Goal: Information Seeking & Learning: Learn about a topic

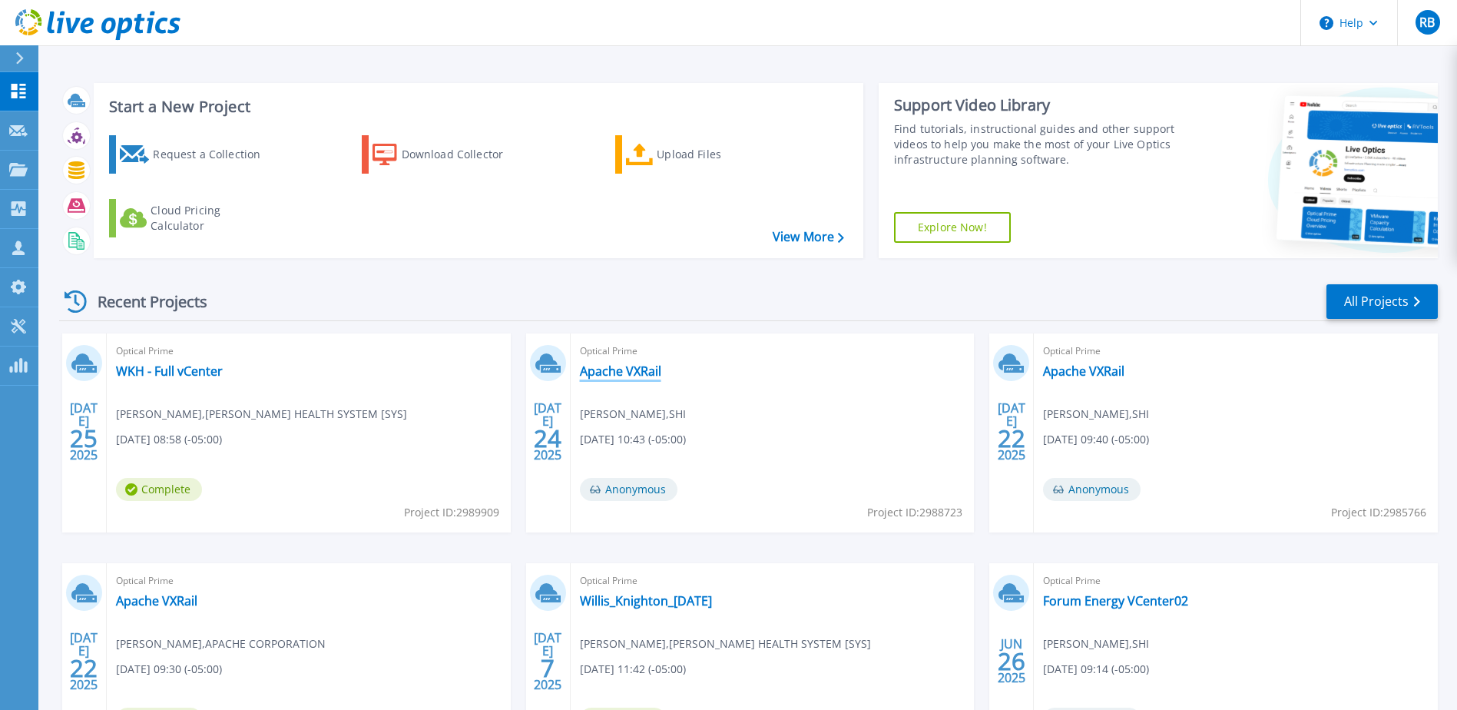
click at [638, 368] on link "Apache VXRail" at bounding box center [620, 370] width 81 height 15
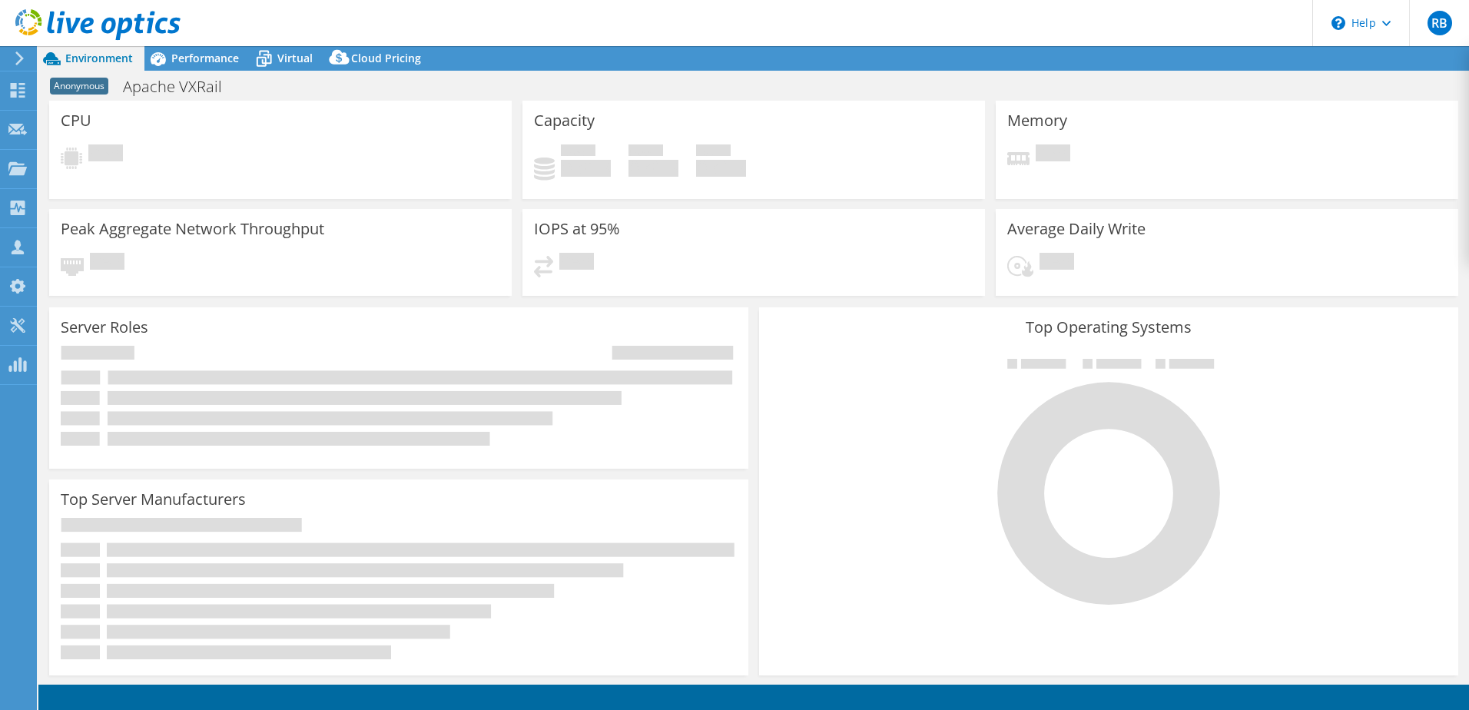
select select "USD"
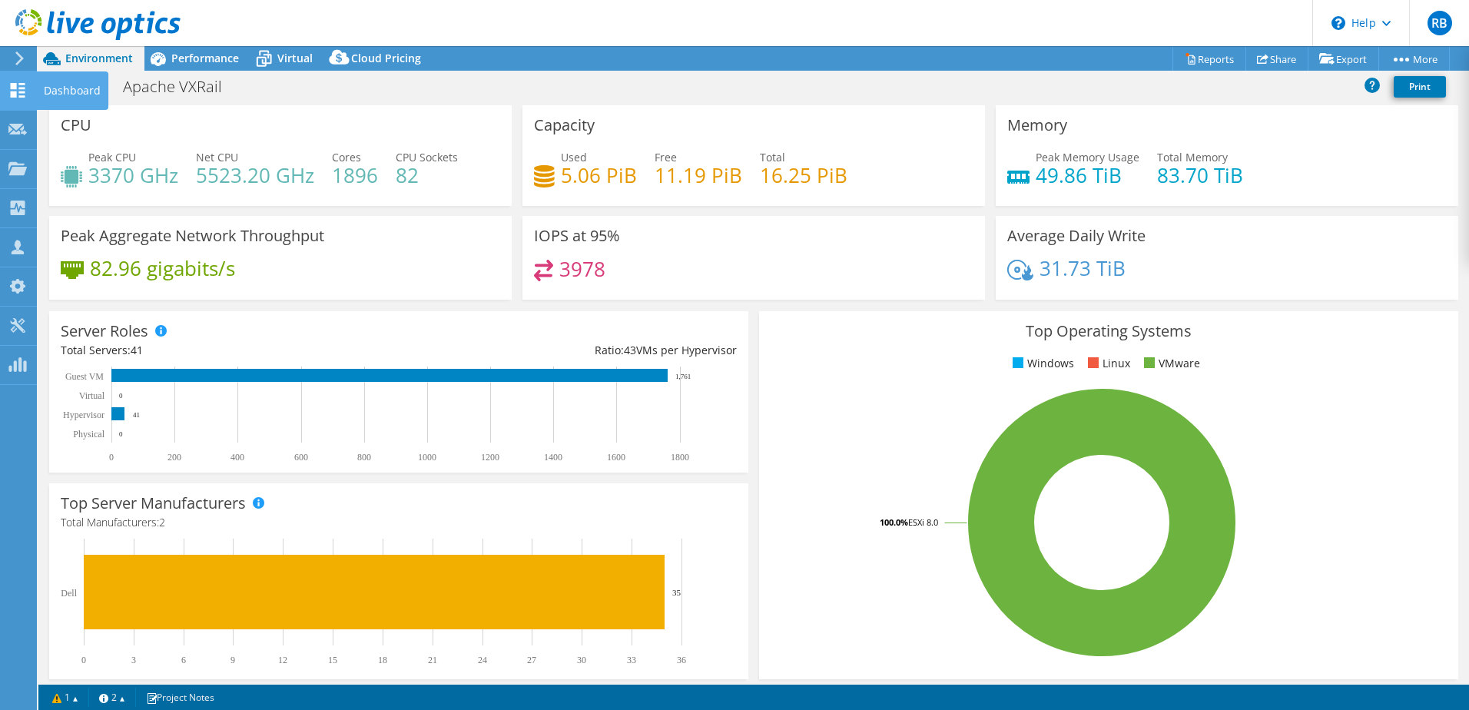
click at [58, 93] on div "Dashboard" at bounding box center [72, 90] width 72 height 38
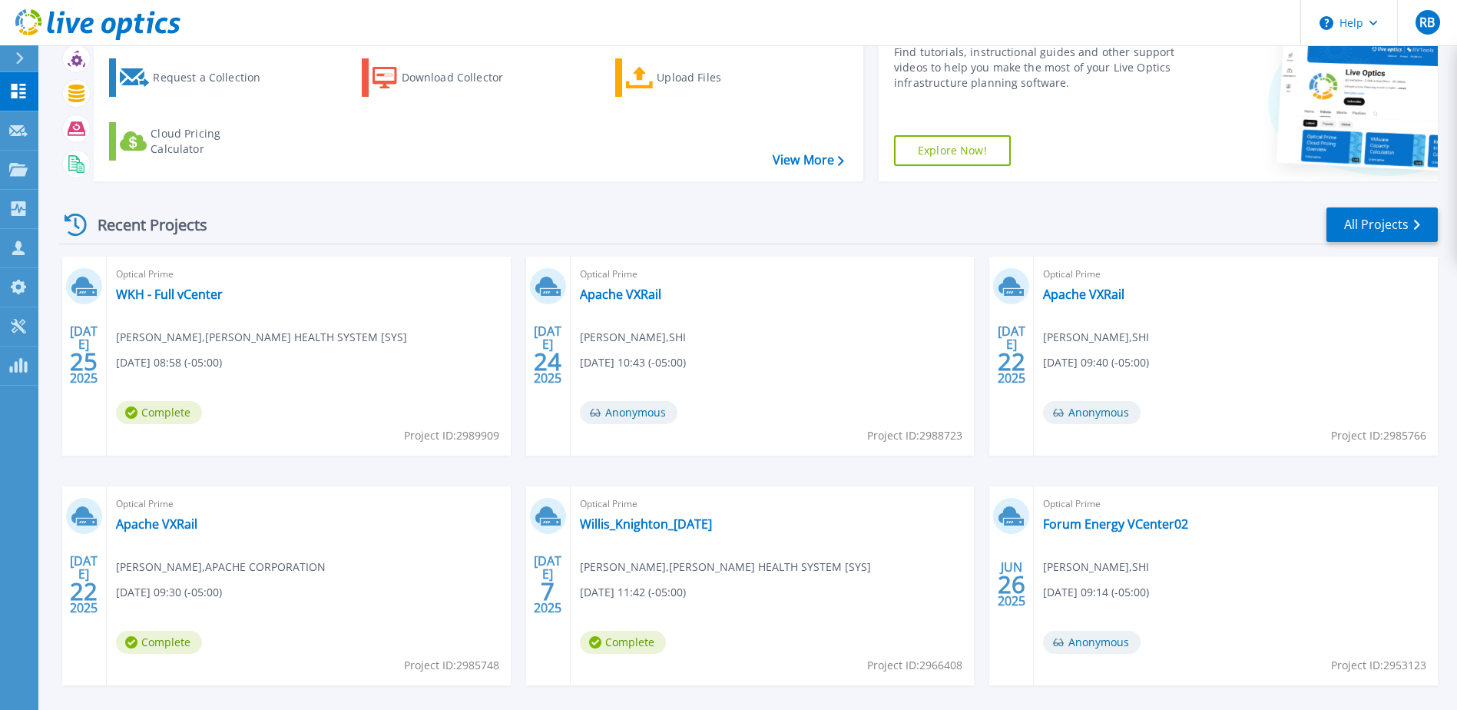
scroll to position [141, 0]
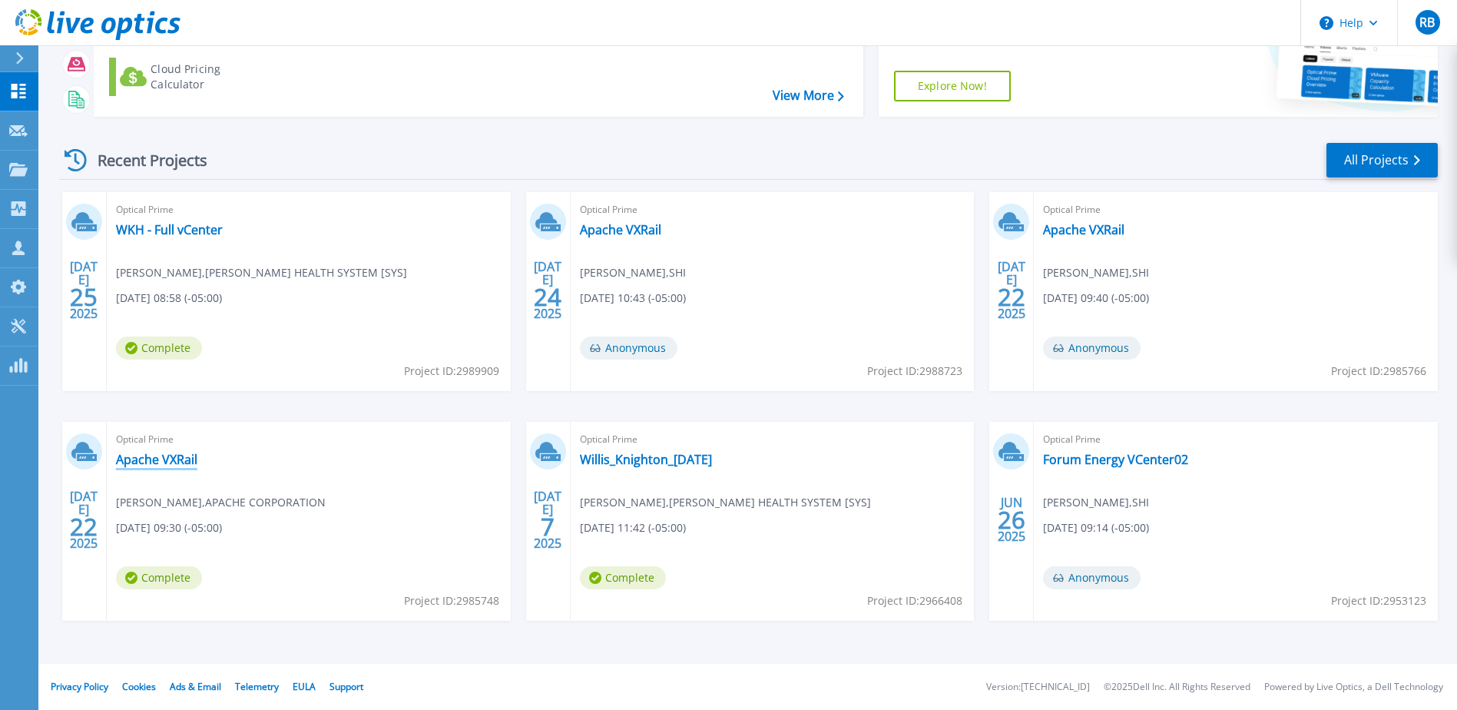
click at [181, 455] on link "Apache VXRail" at bounding box center [156, 459] width 81 height 15
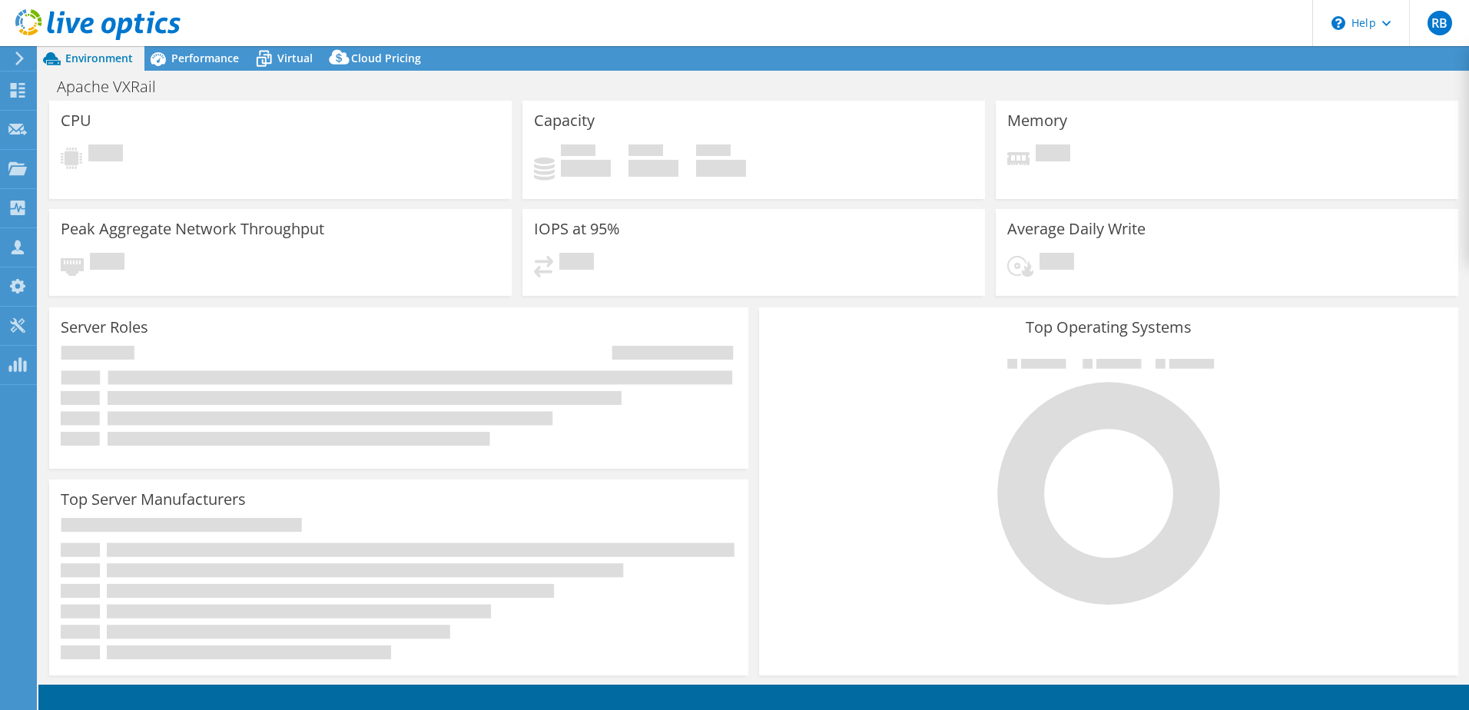
select select "USD"
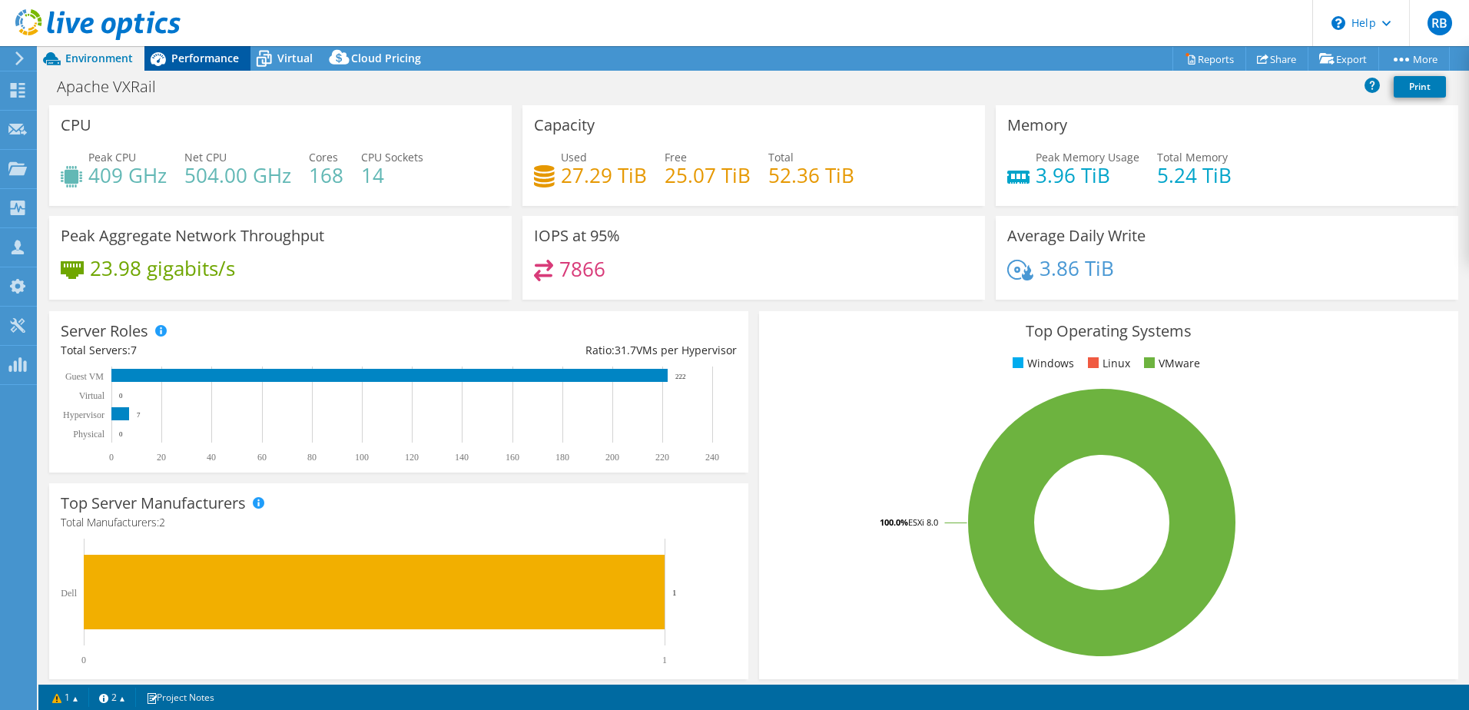
click at [199, 64] on span "Performance" at bounding box center [205, 58] width 68 height 15
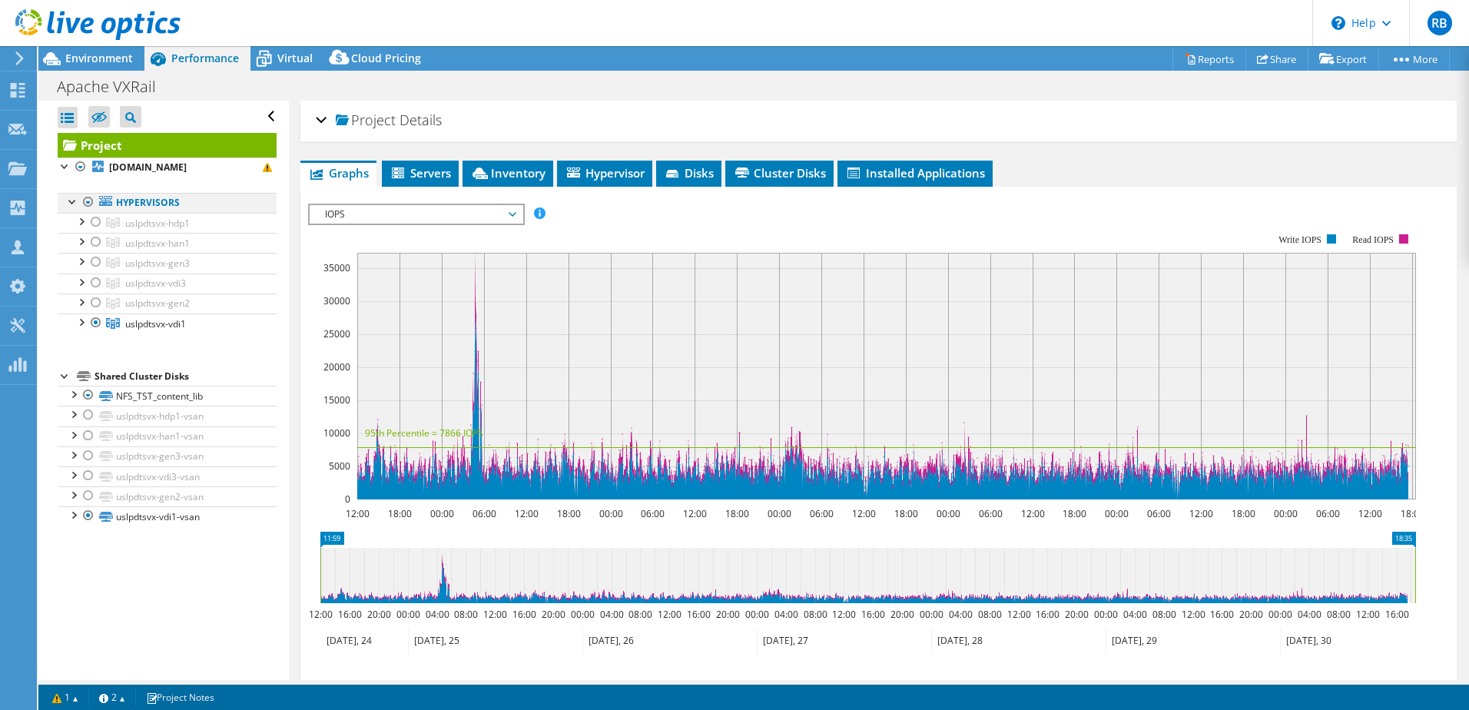
click at [90, 201] on div at bounding box center [88, 202] width 15 height 18
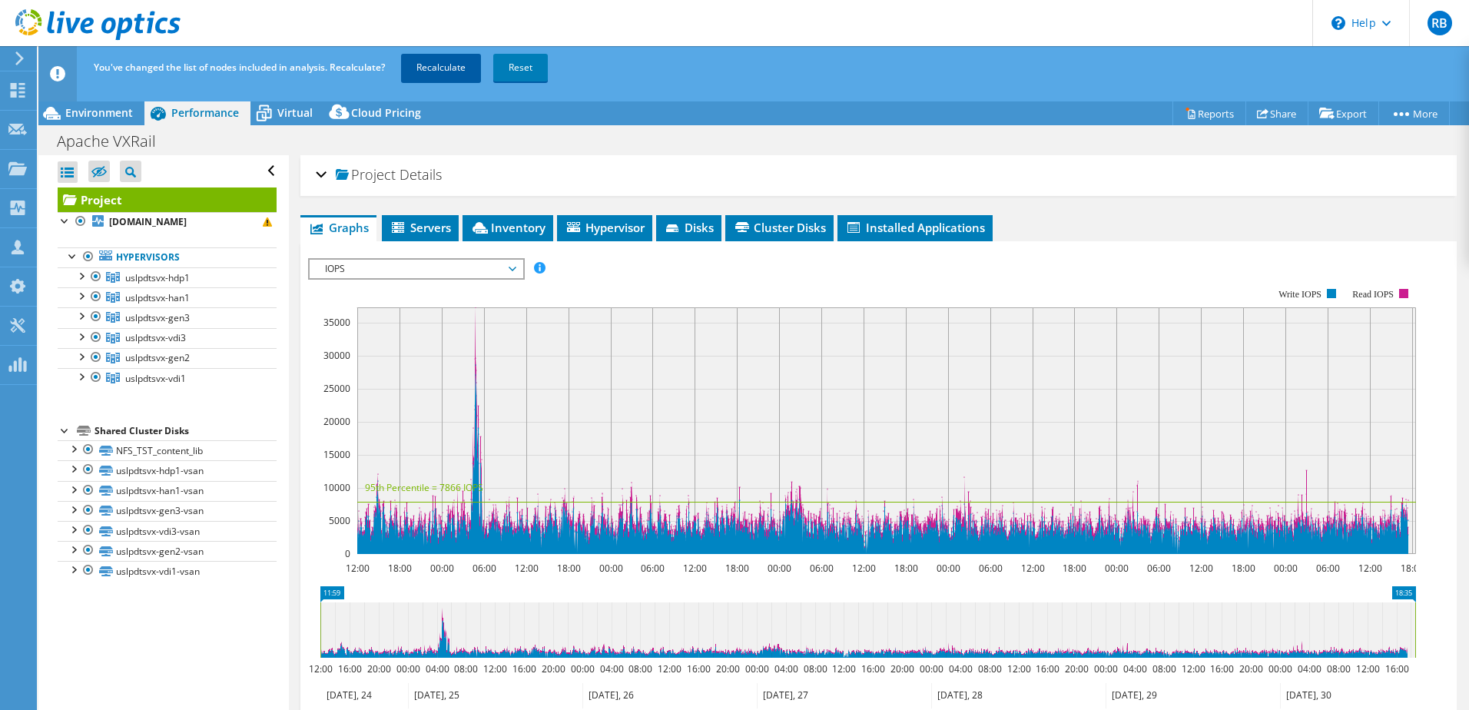
click at [444, 61] on link "Recalculate" at bounding box center [441, 68] width 80 height 28
click at [104, 110] on span "Environment" at bounding box center [99, 112] width 68 height 15
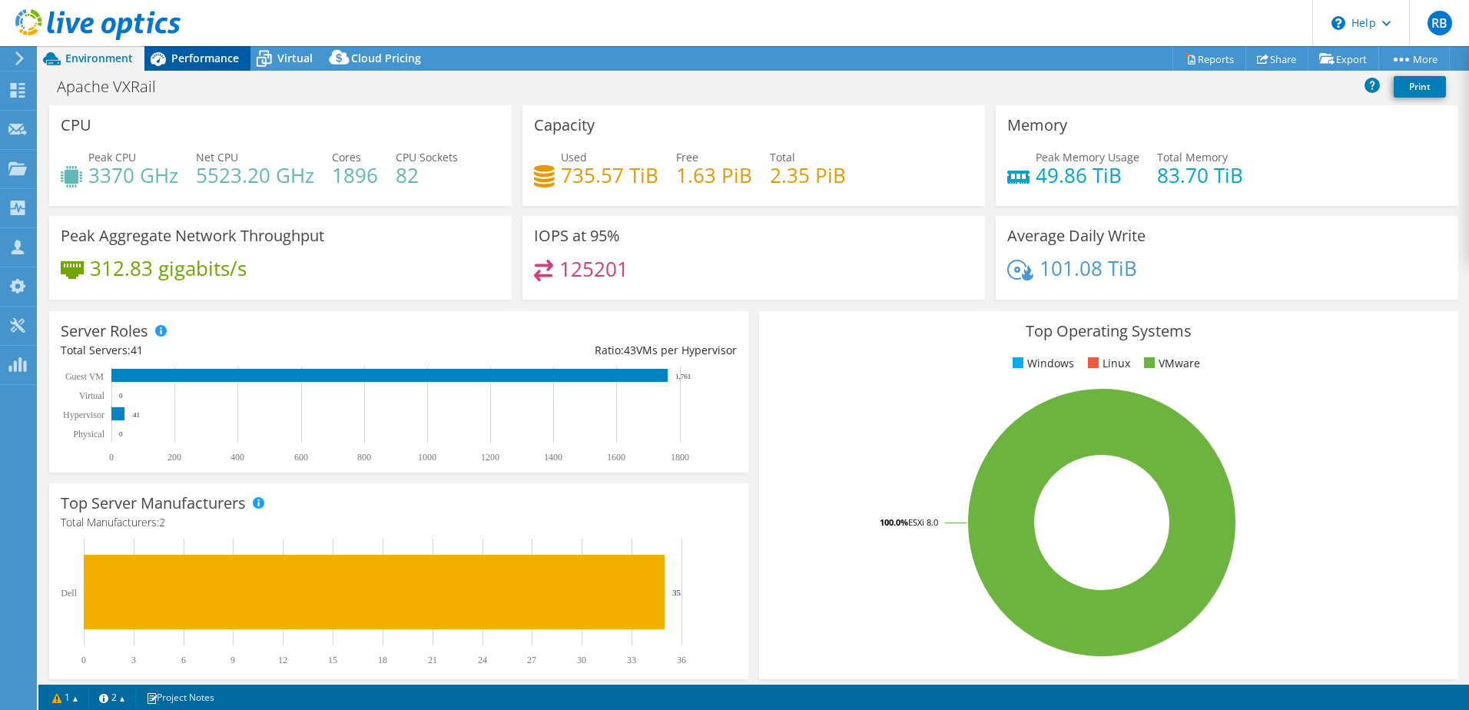
click at [216, 55] on span "Performance" at bounding box center [205, 58] width 68 height 15
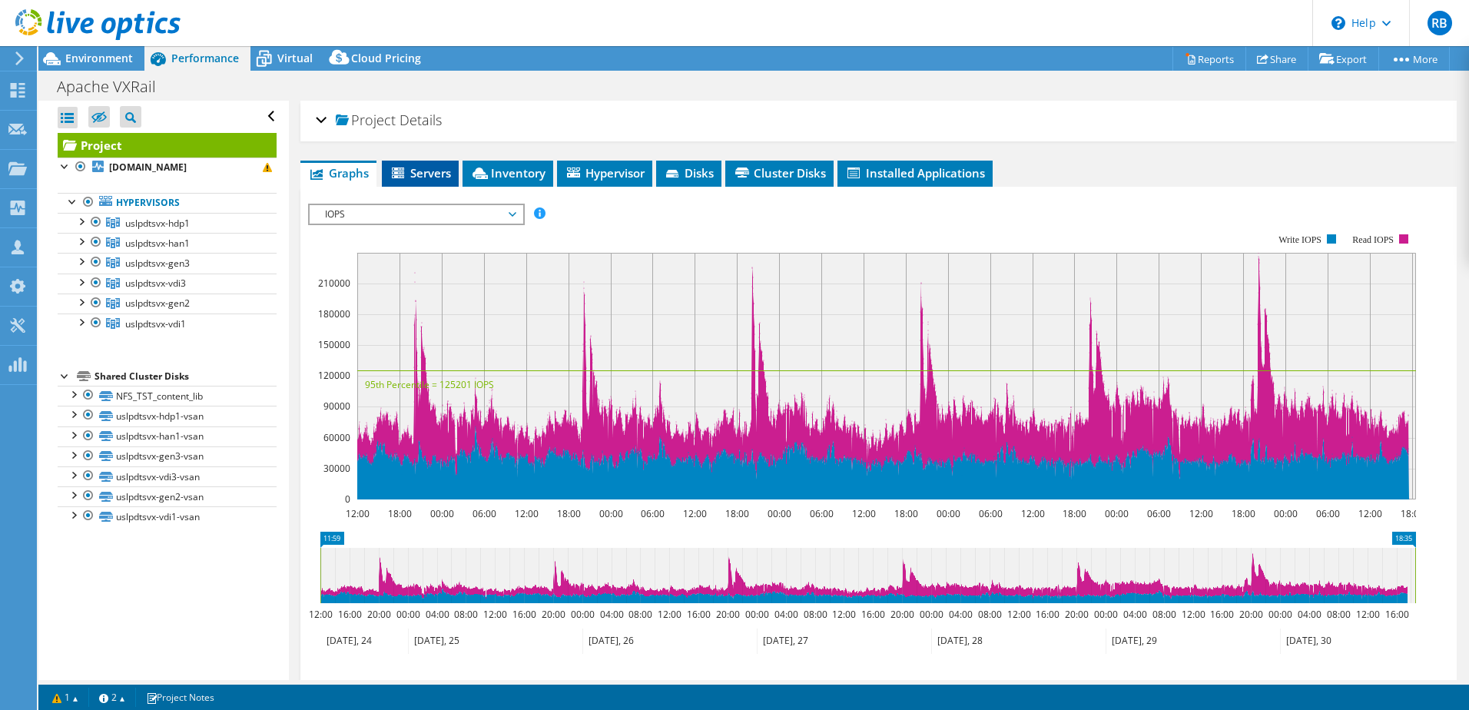
click at [428, 174] on span "Servers" at bounding box center [420, 172] width 61 height 15
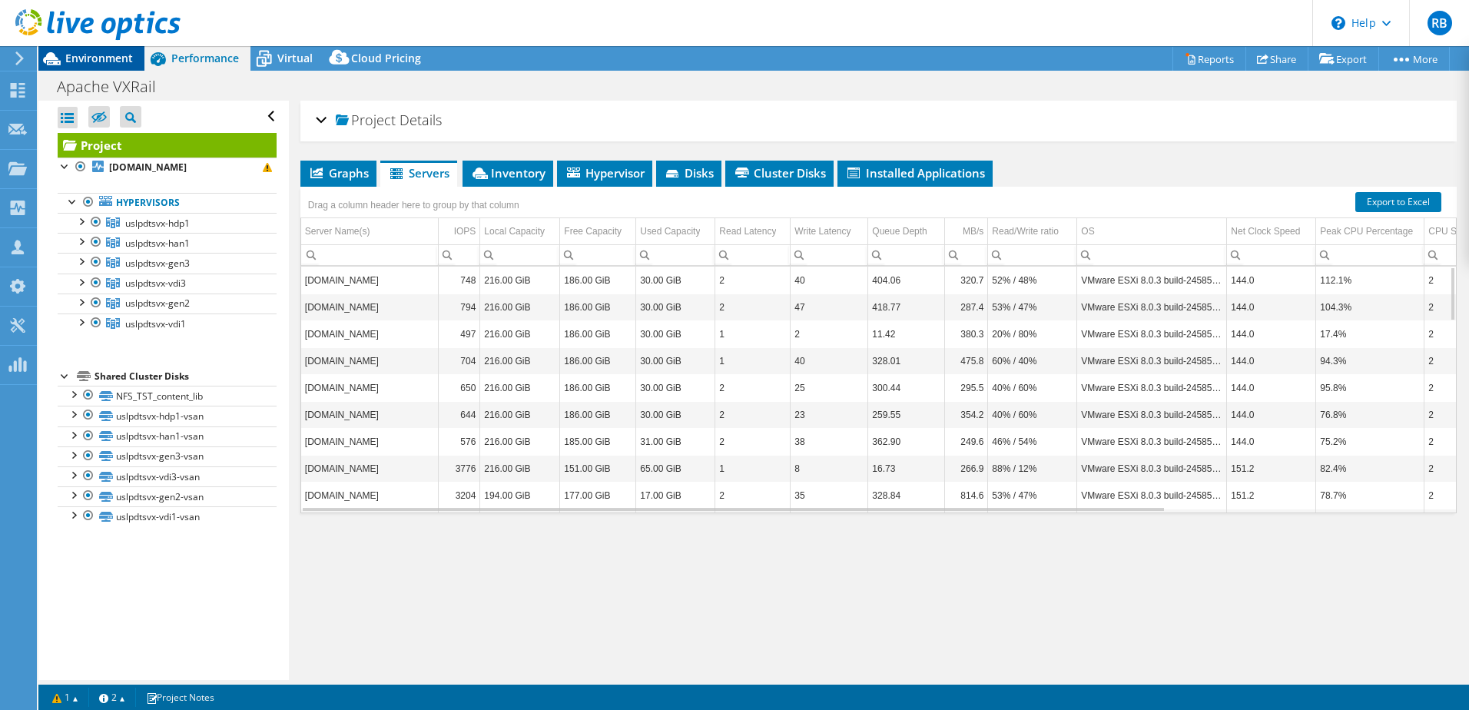
click at [92, 56] on span "Environment" at bounding box center [99, 58] width 68 height 15
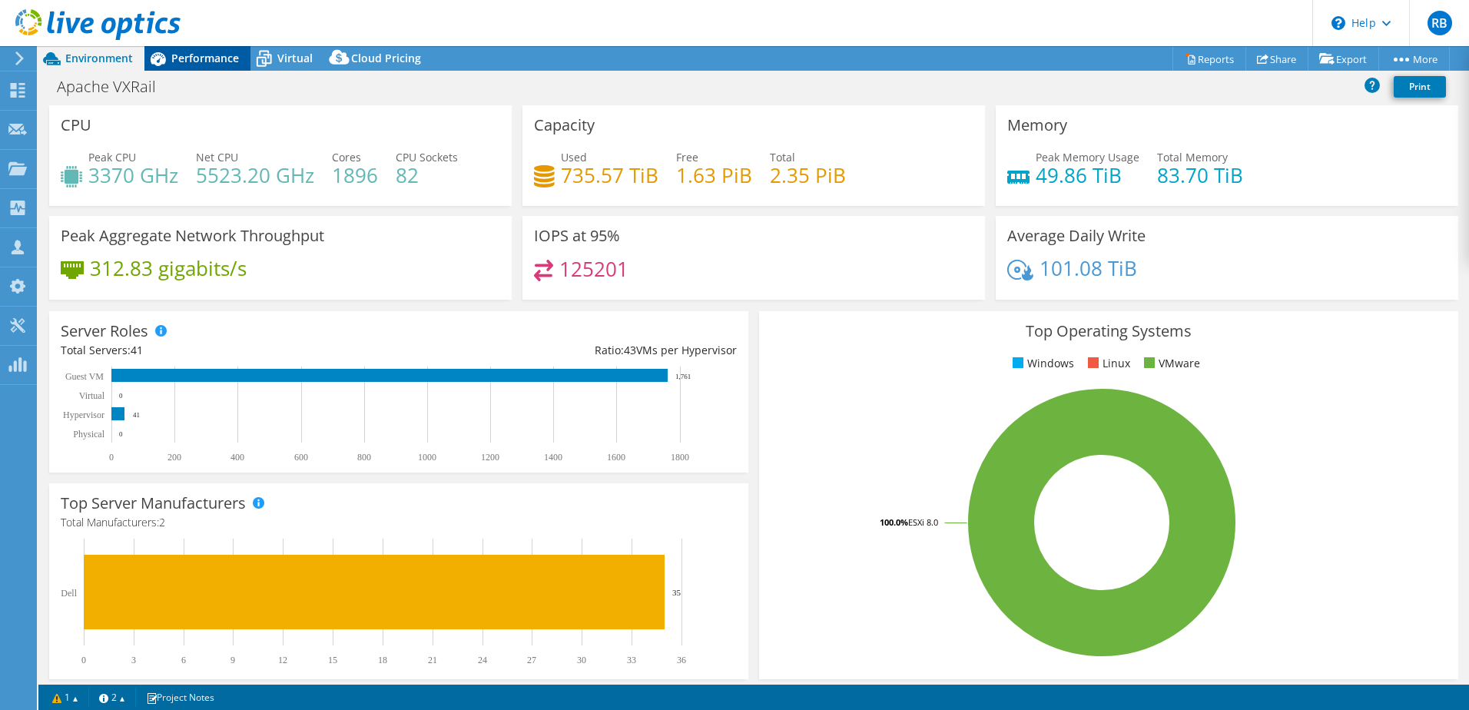
click at [181, 55] on span "Performance" at bounding box center [205, 58] width 68 height 15
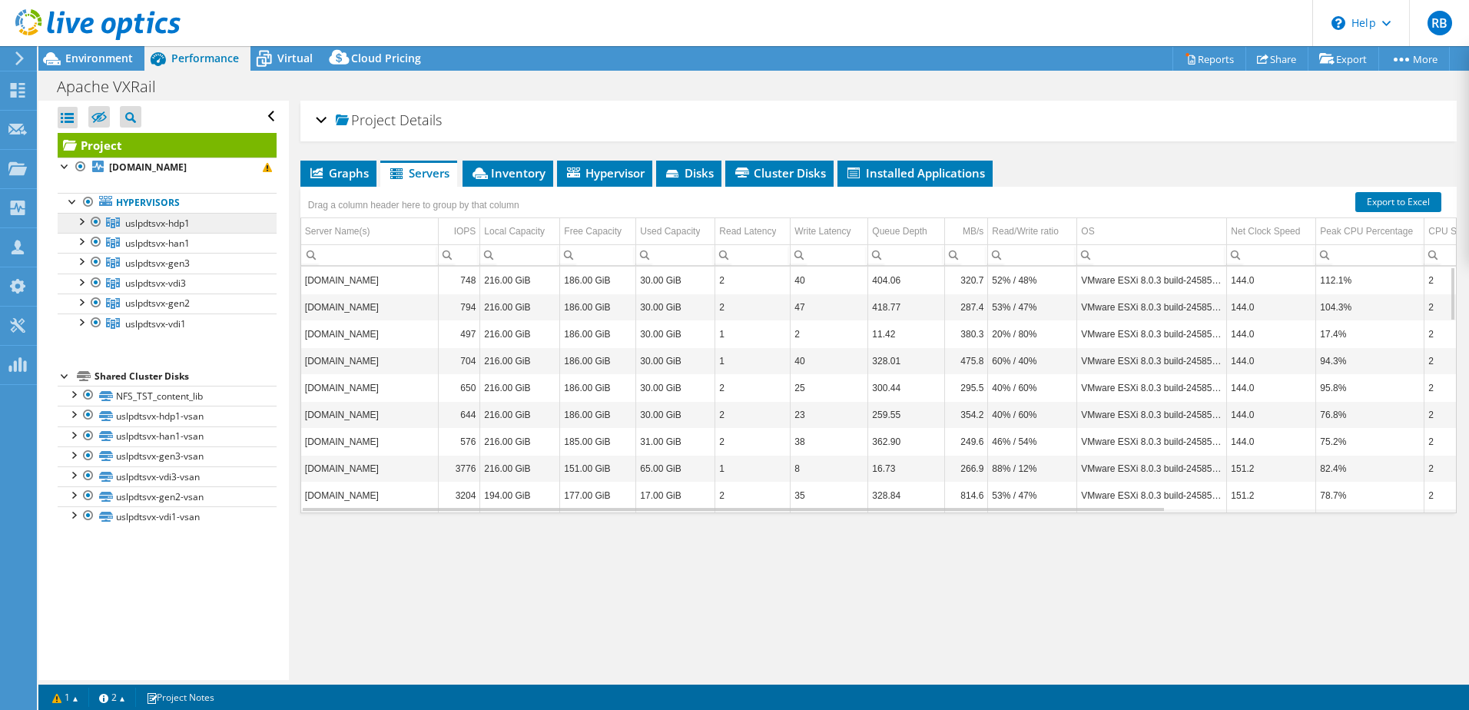
click at [149, 220] on span "uslpdtsvx-hdp1" at bounding box center [157, 223] width 65 height 13
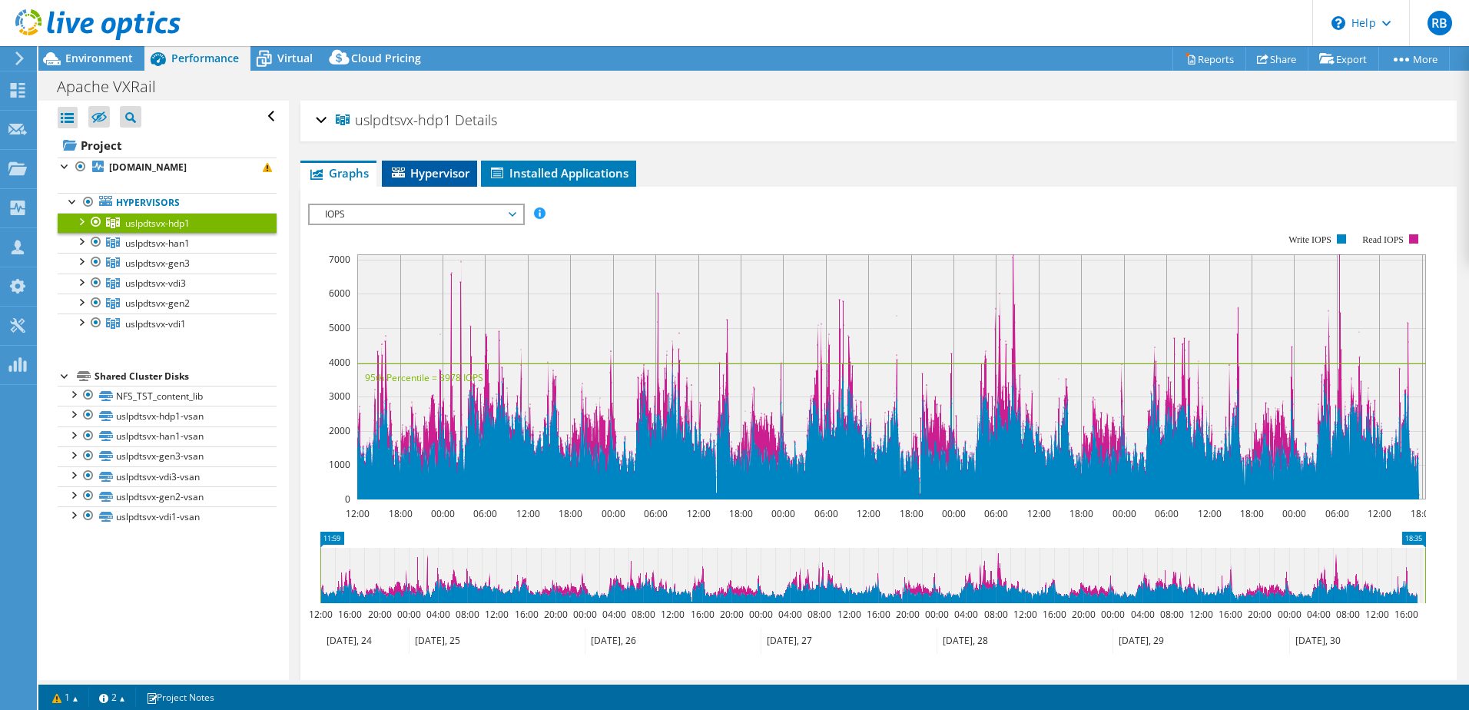
click at [445, 171] on span "Hypervisor" at bounding box center [430, 172] width 80 height 15
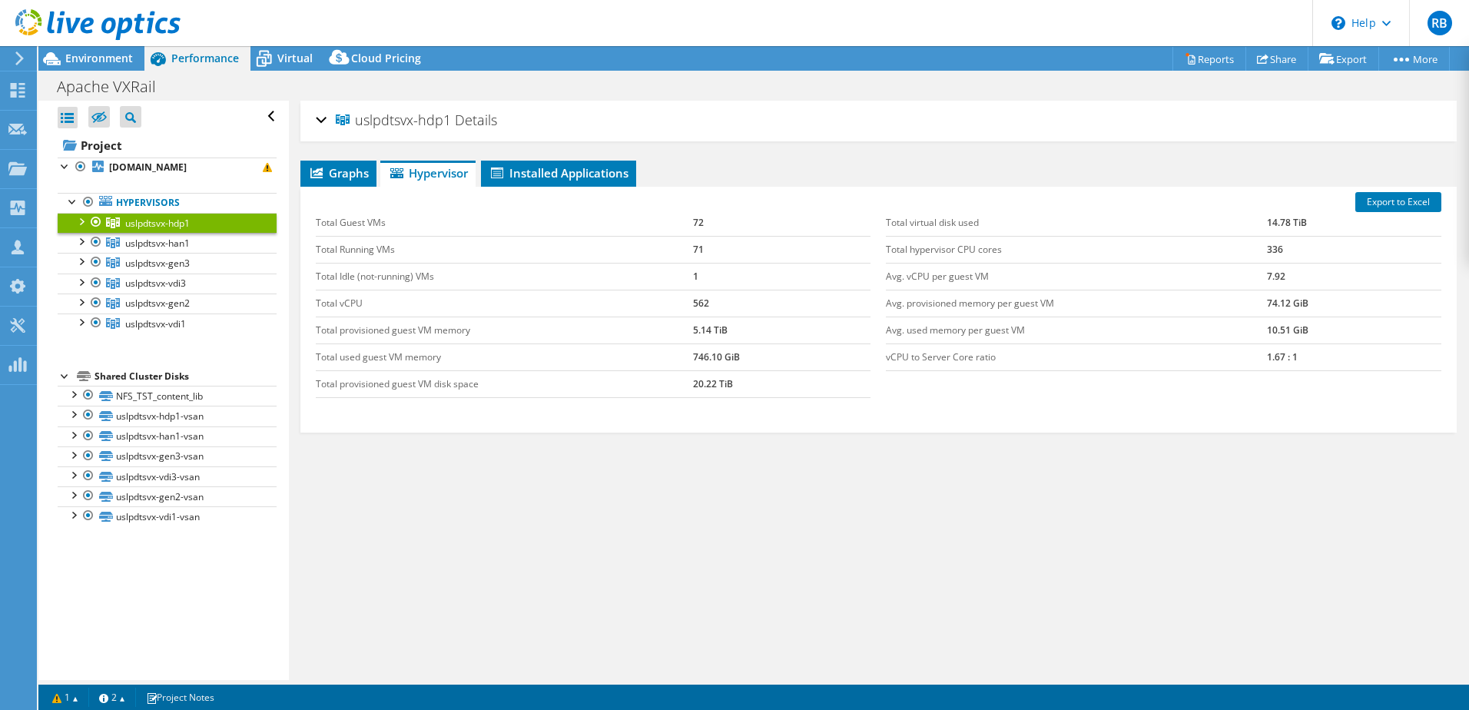
click at [78, 221] on div at bounding box center [80, 220] width 15 height 15
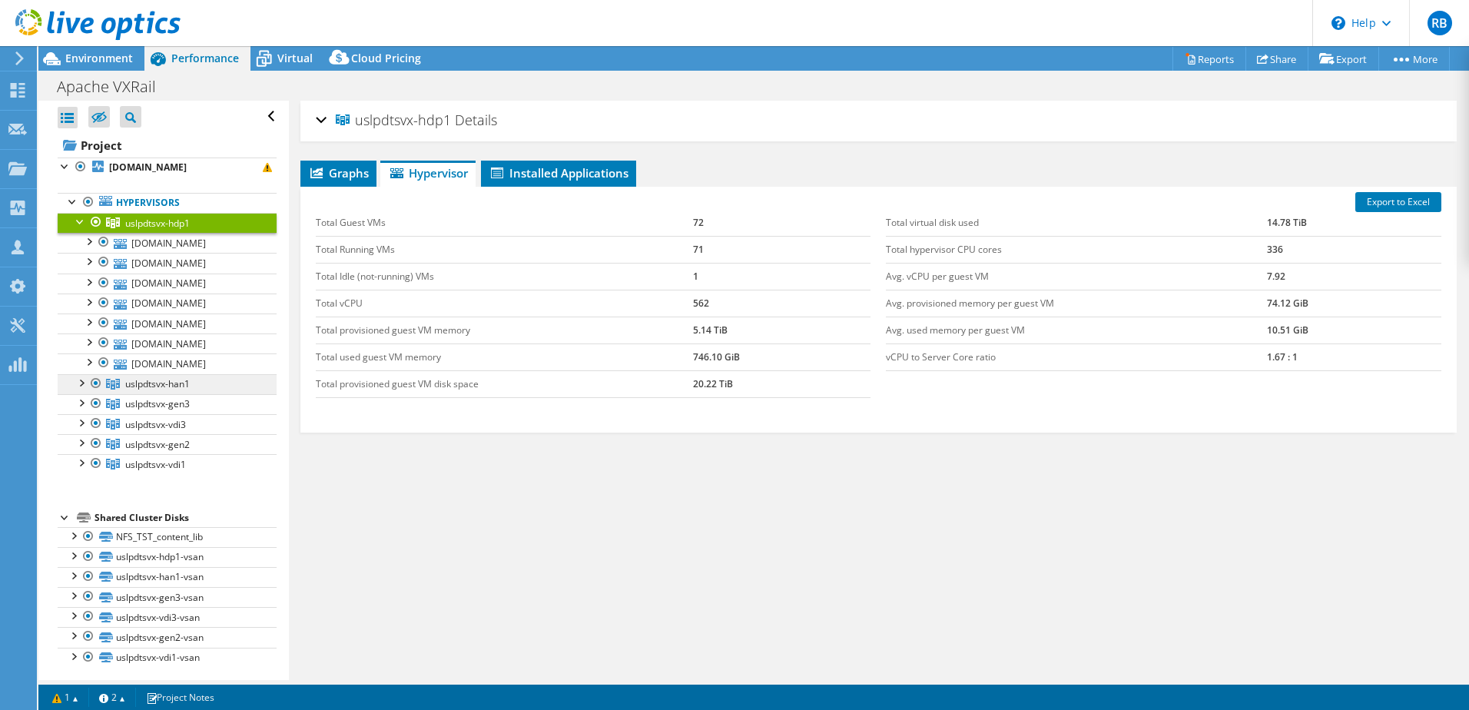
click at [131, 230] on span "uslpdtsvx-han1" at bounding box center [157, 223] width 65 height 13
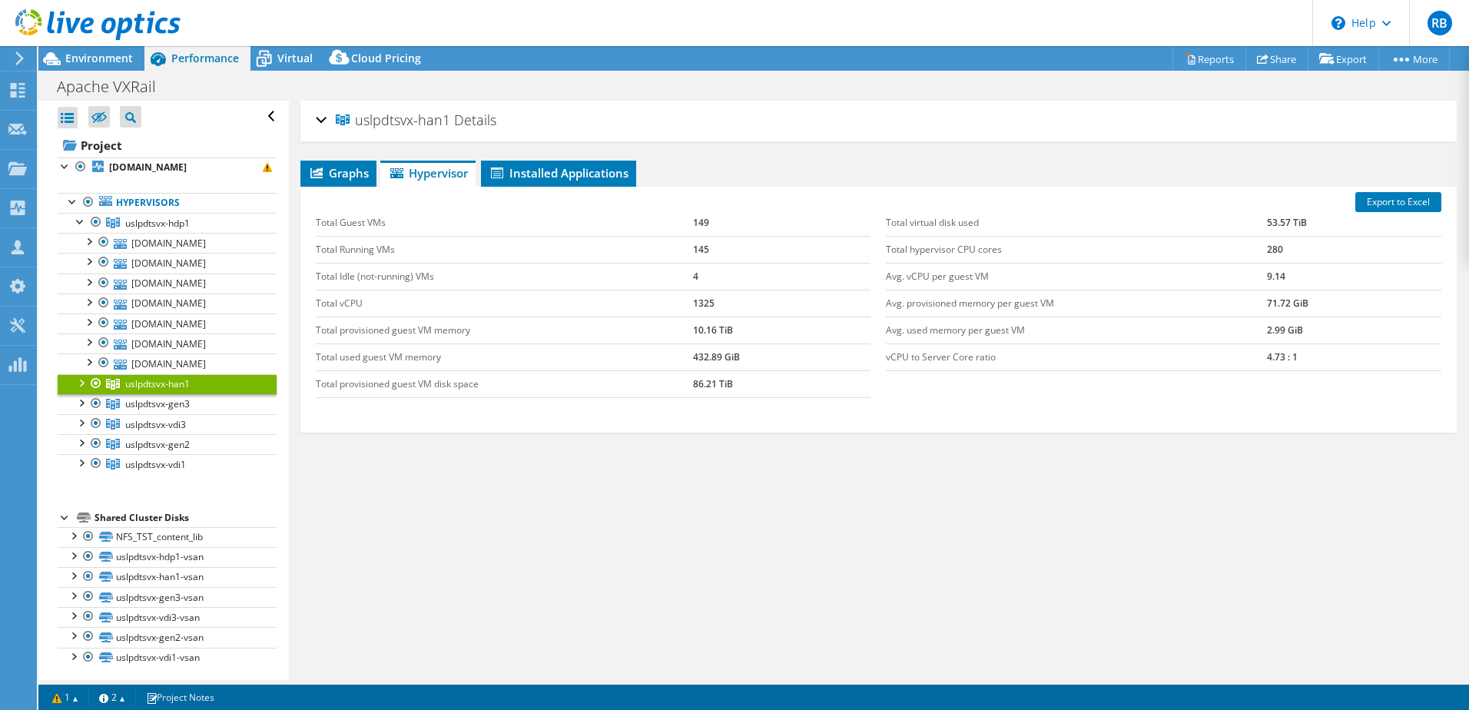
click at [78, 381] on div at bounding box center [80, 381] width 15 height 15
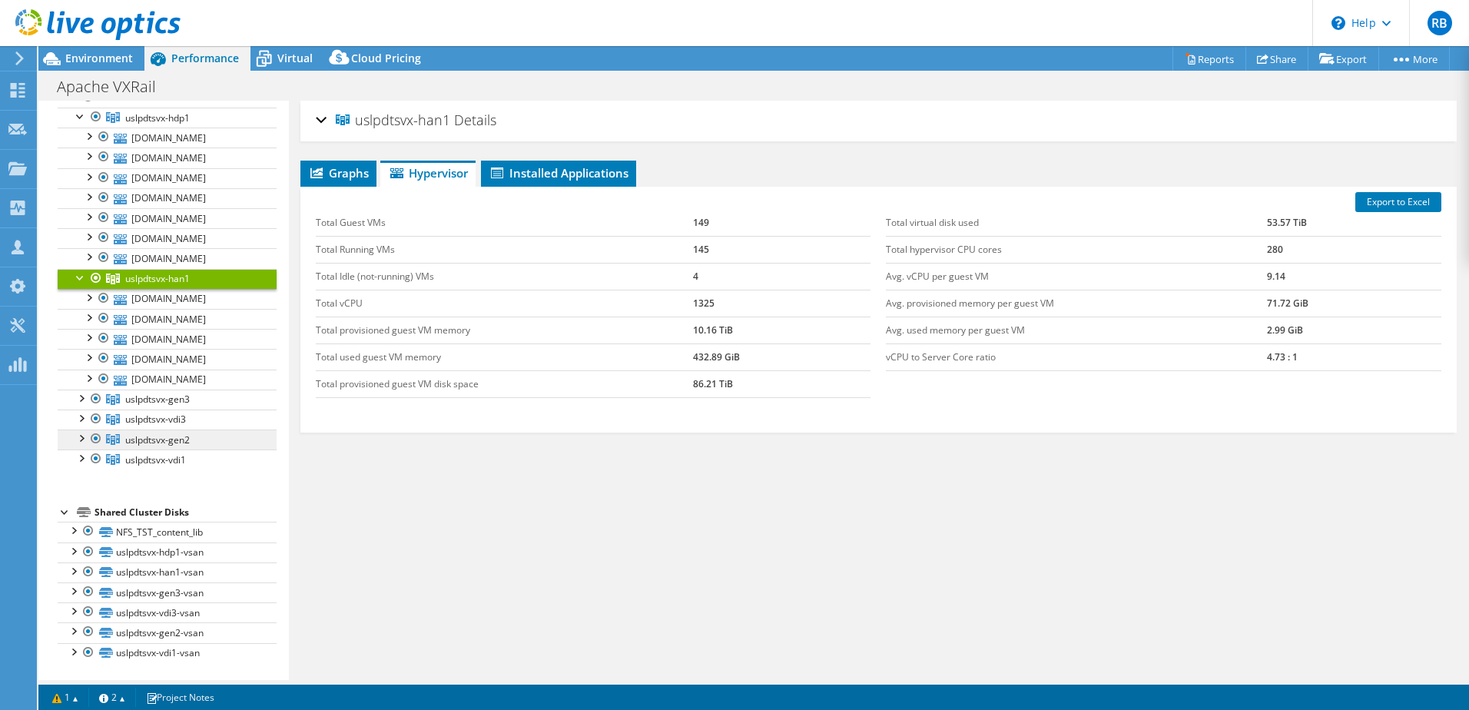
scroll to position [107, 0]
click at [77, 393] on div at bounding box center [80, 395] width 15 height 15
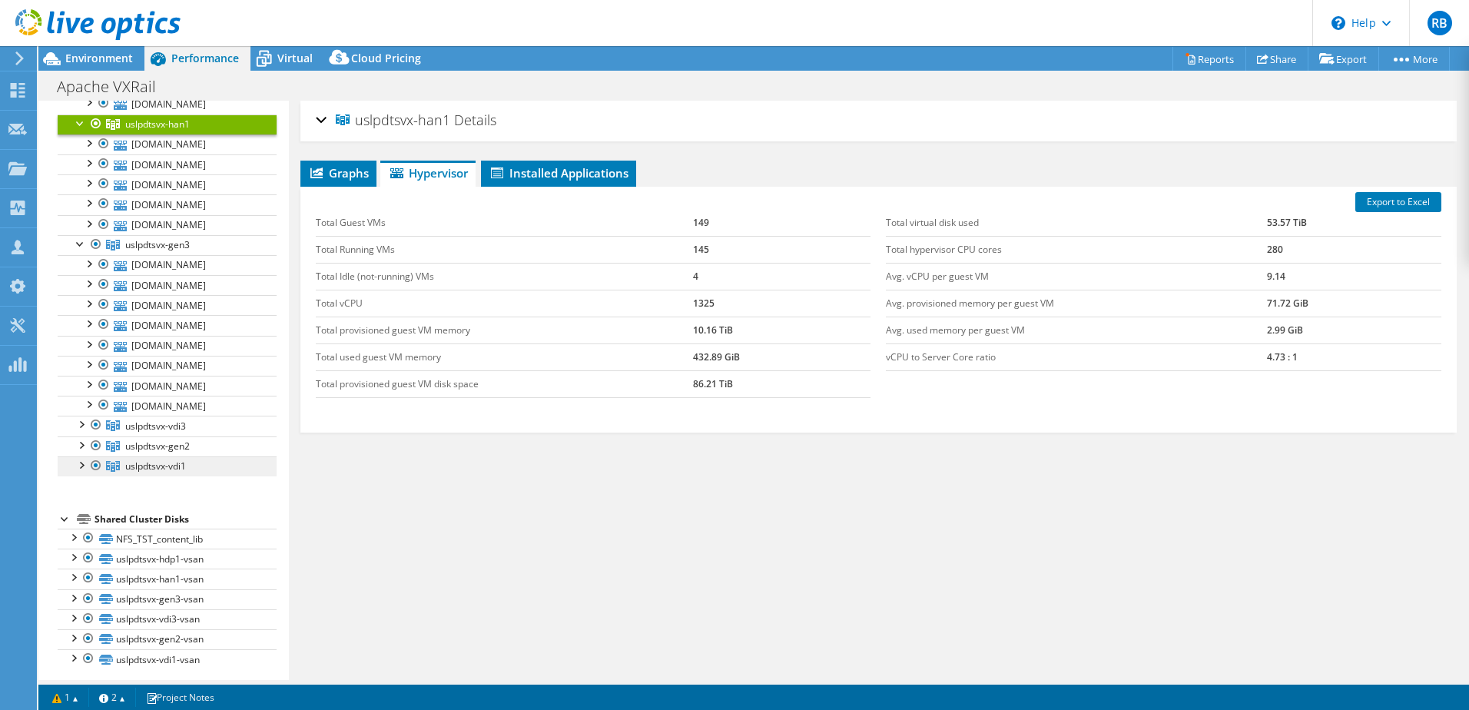
scroll to position [260, 0]
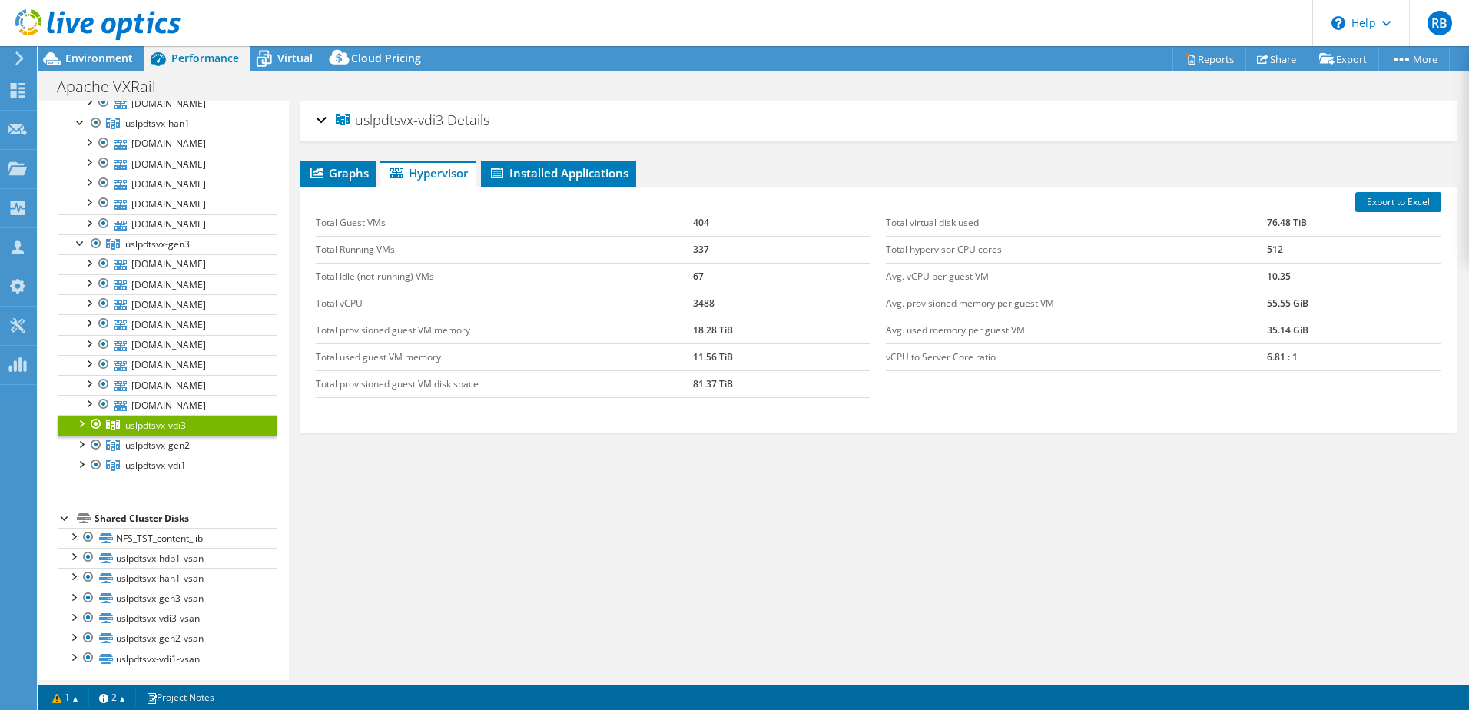
click at [80, 420] on div at bounding box center [80, 422] width 15 height 15
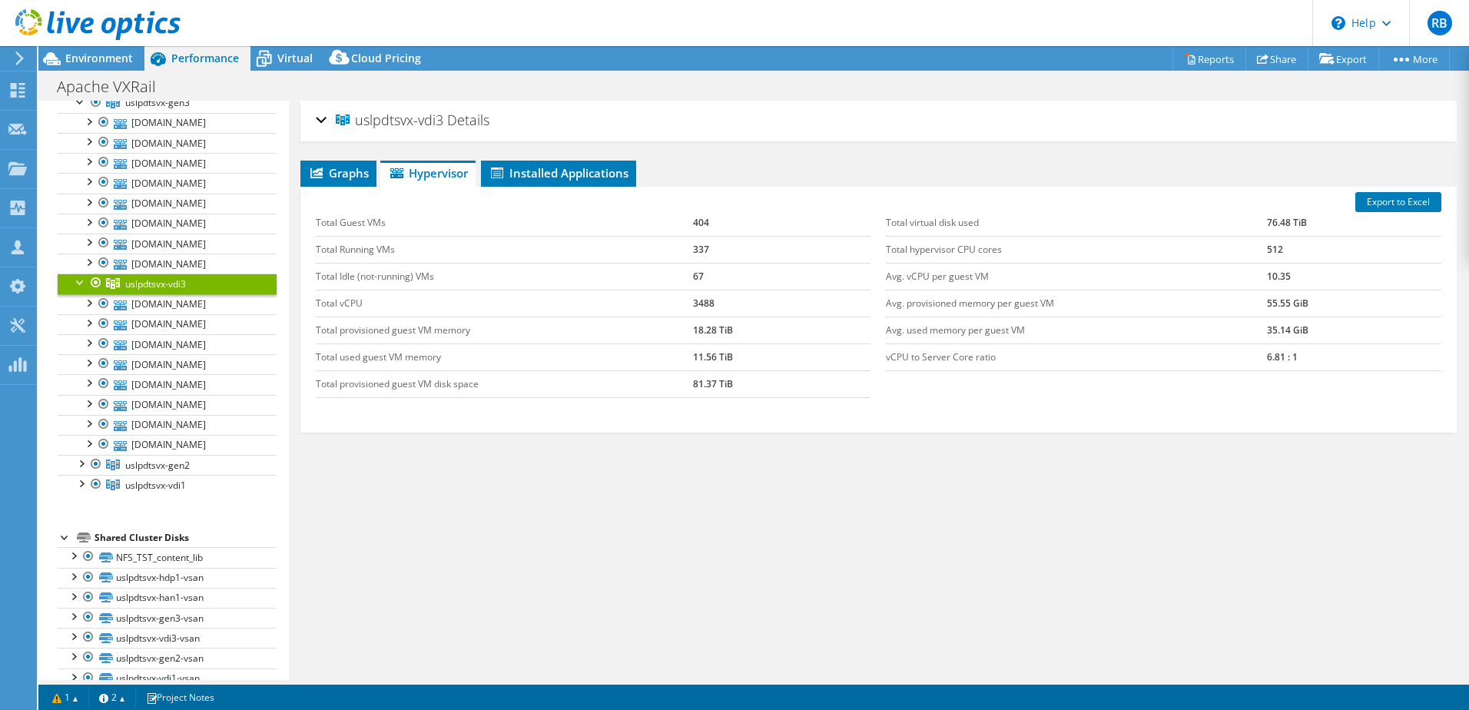
scroll to position [414, 0]
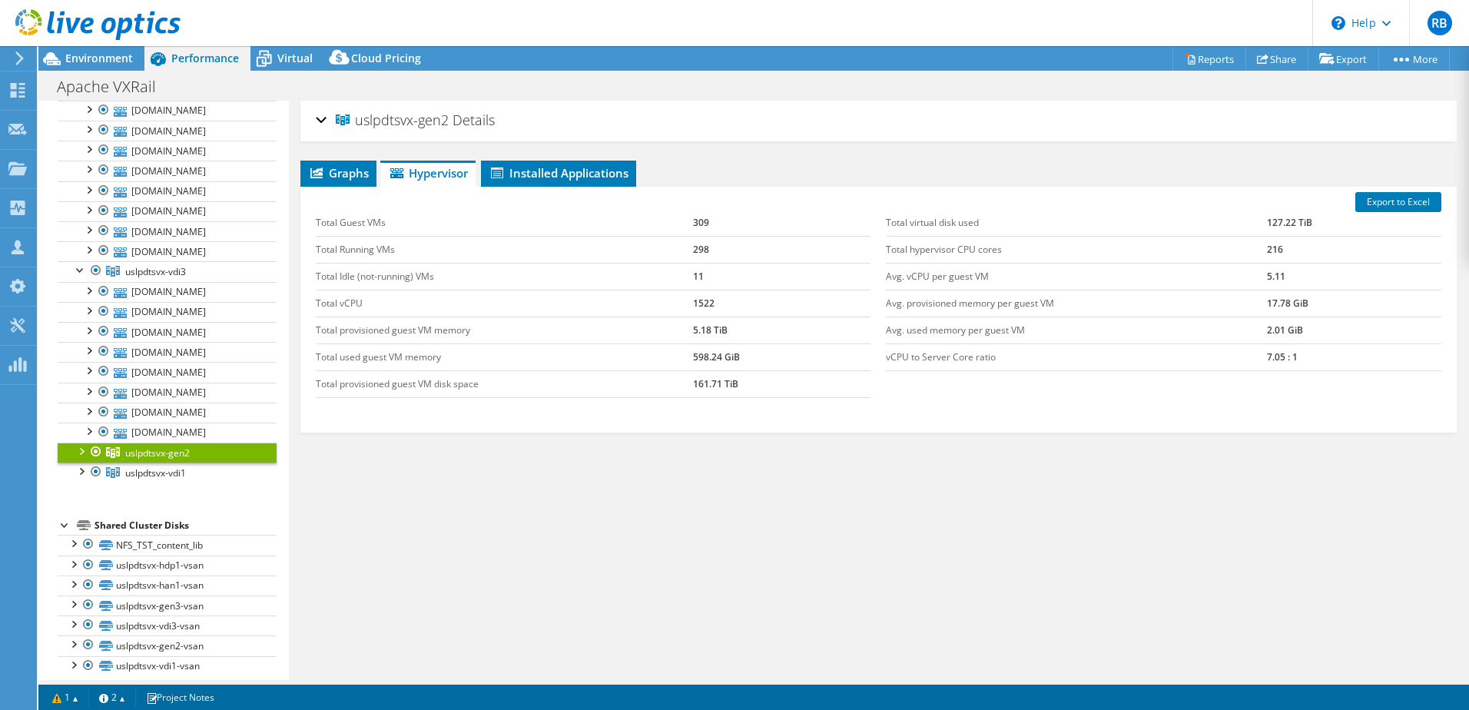
click at [81, 452] on div at bounding box center [80, 450] width 15 height 15
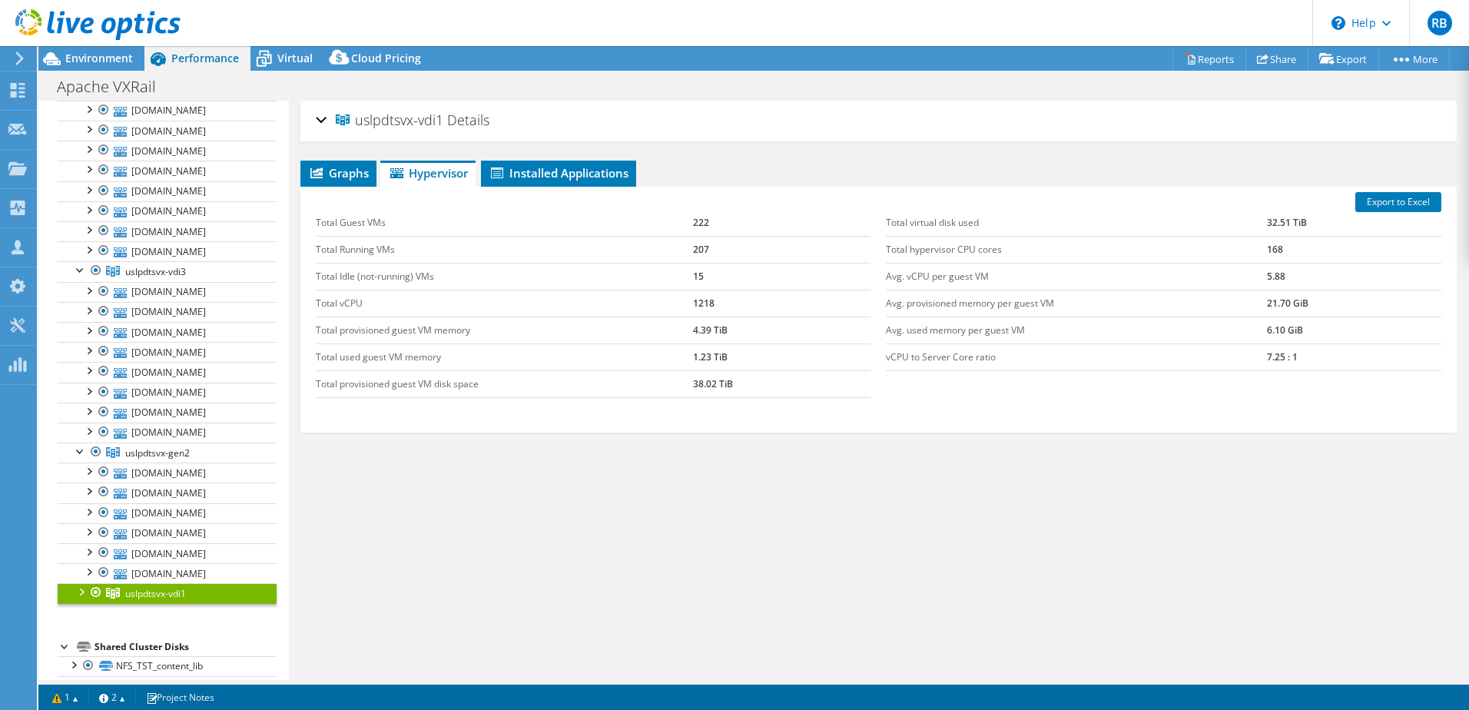
drag, startPoint x: 173, startPoint y: 595, endPoint x: 81, endPoint y: 590, distance: 92.4
click at [81, 590] on div at bounding box center [80, 590] width 15 height 15
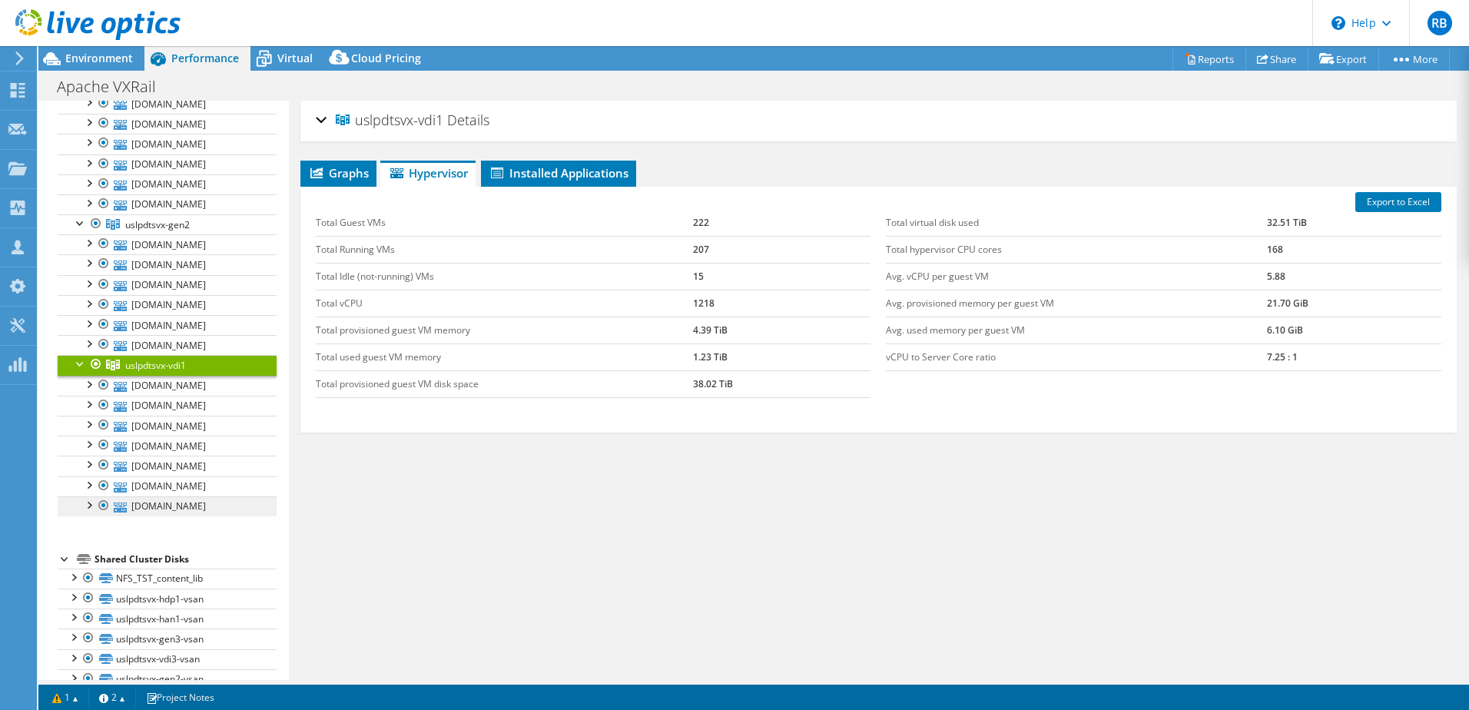
scroll to position [645, 0]
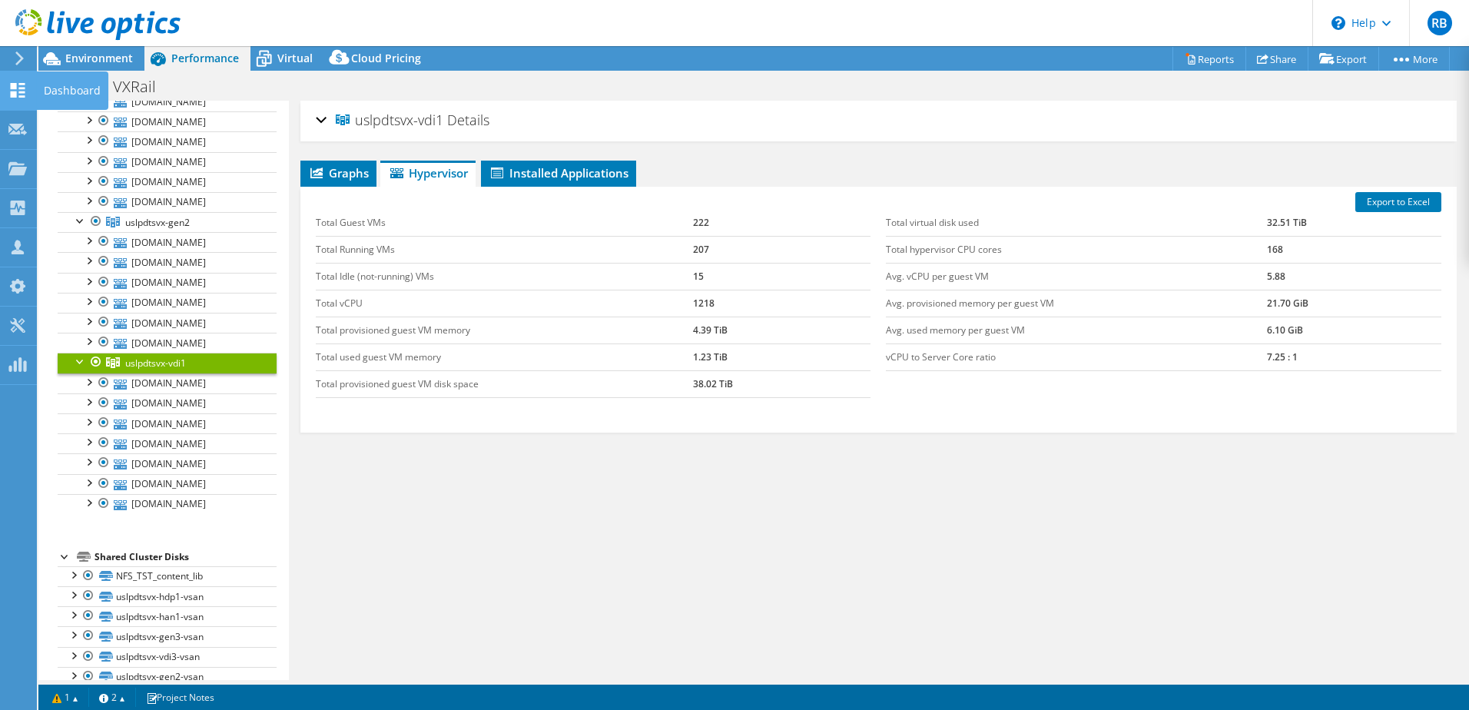
click at [61, 88] on div "Dashboard" at bounding box center [72, 90] width 72 height 38
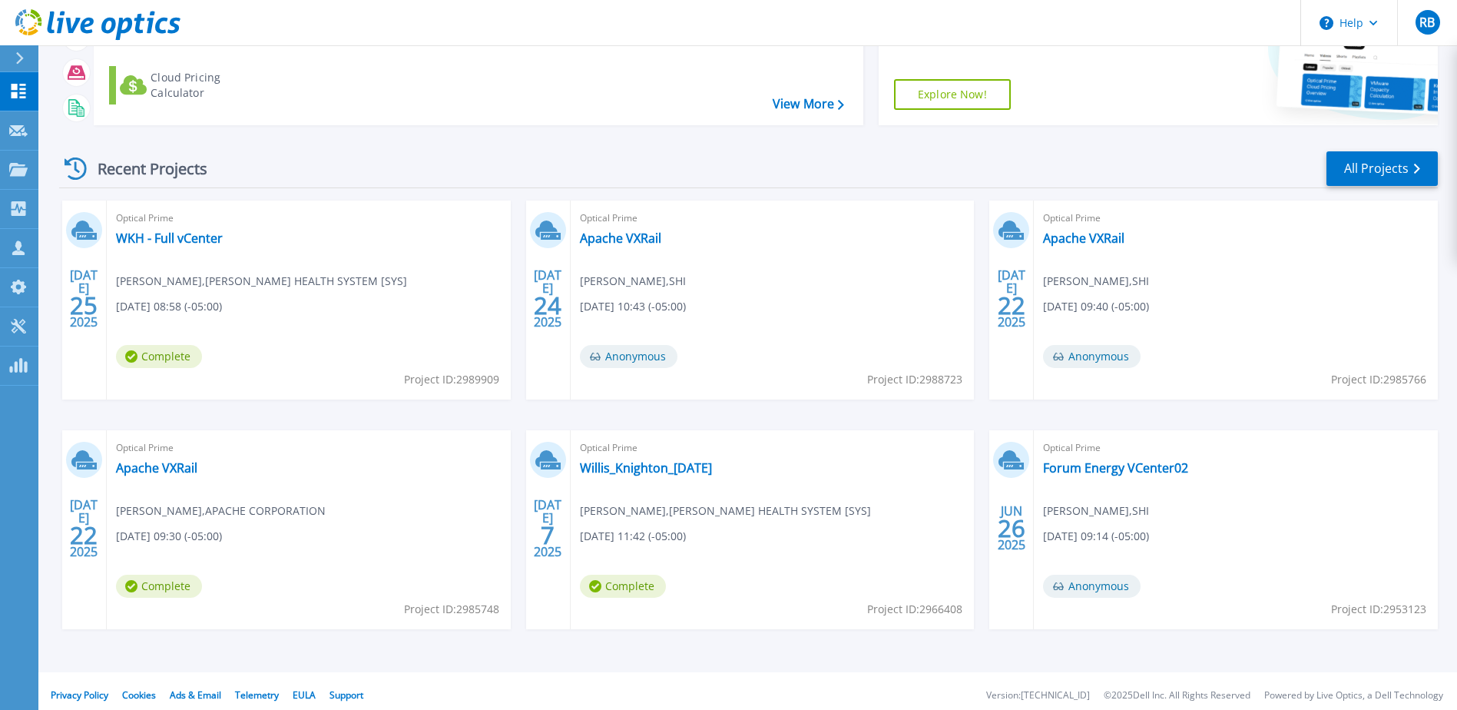
scroll to position [141, 0]
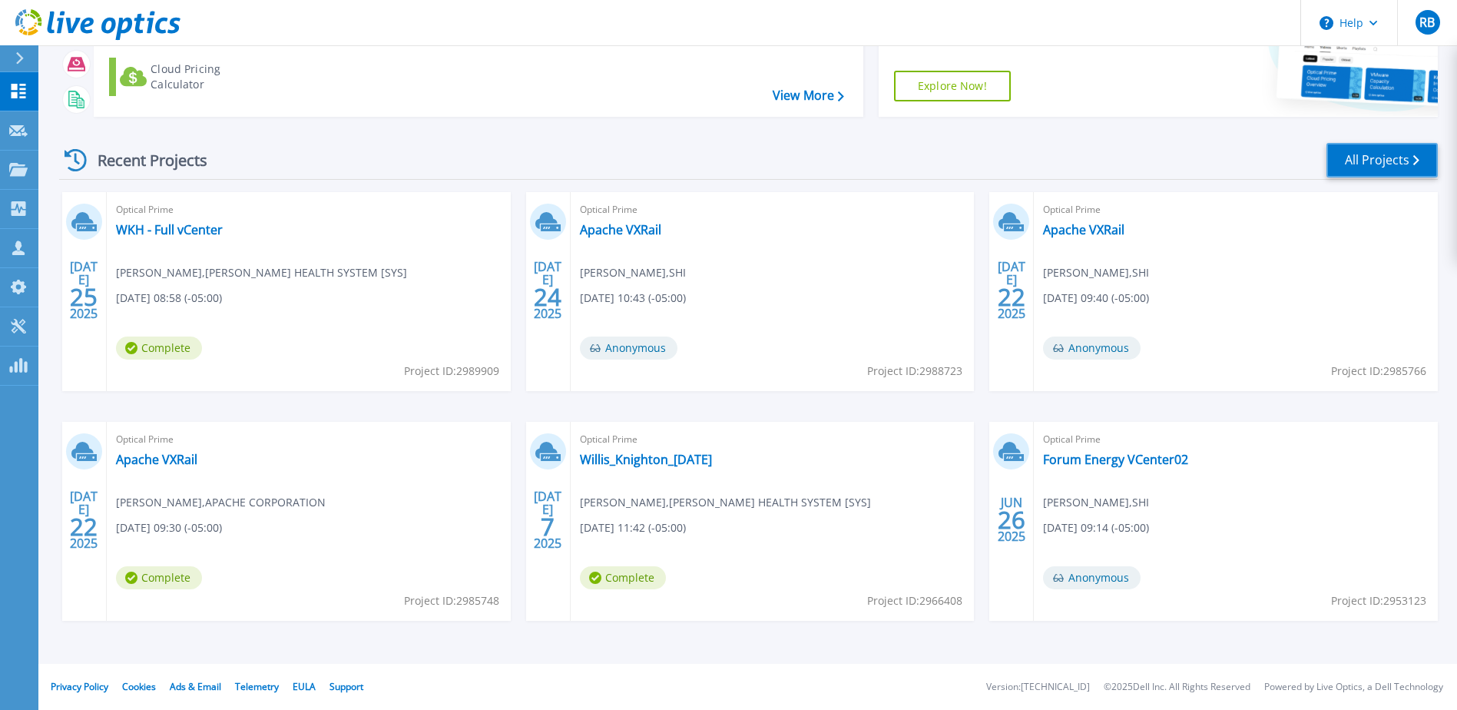
click at [1393, 156] on link "All Projects" at bounding box center [1382, 160] width 111 height 35
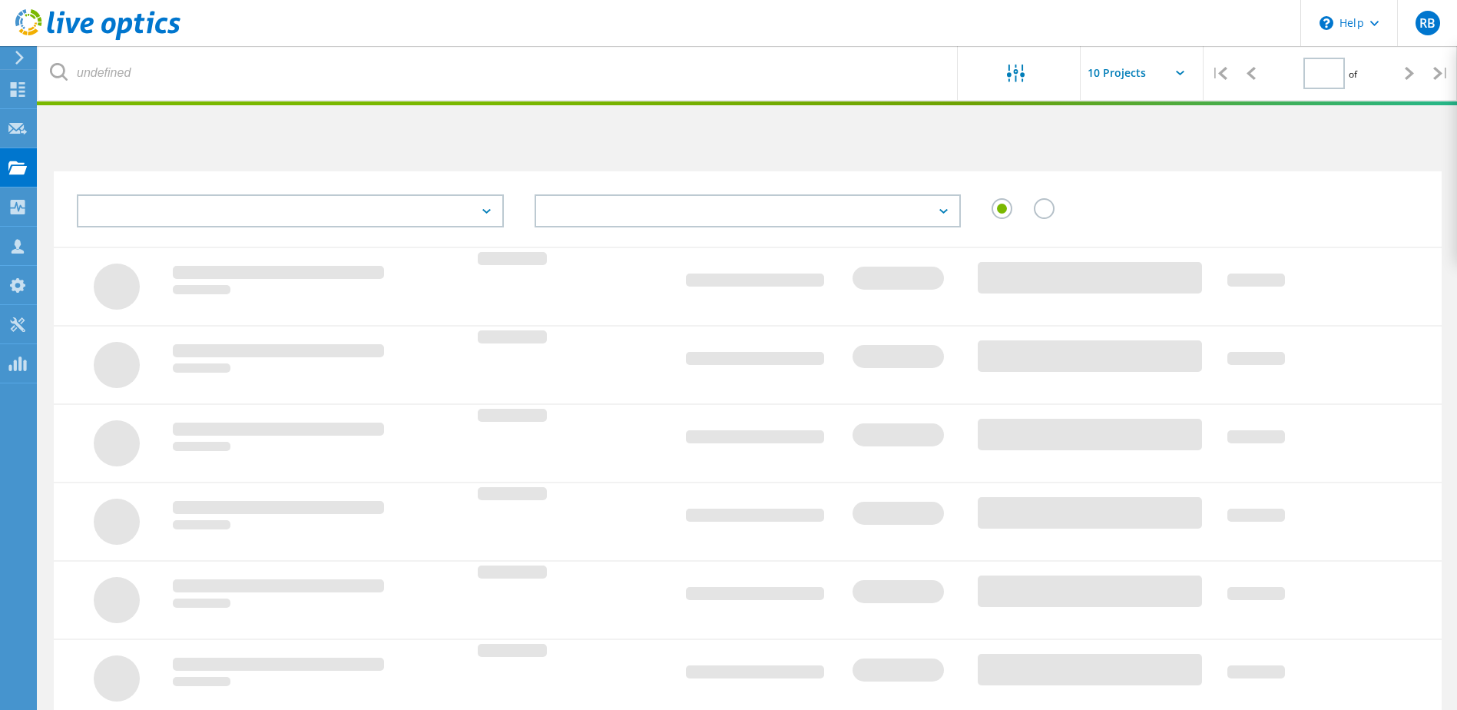
type input "1"
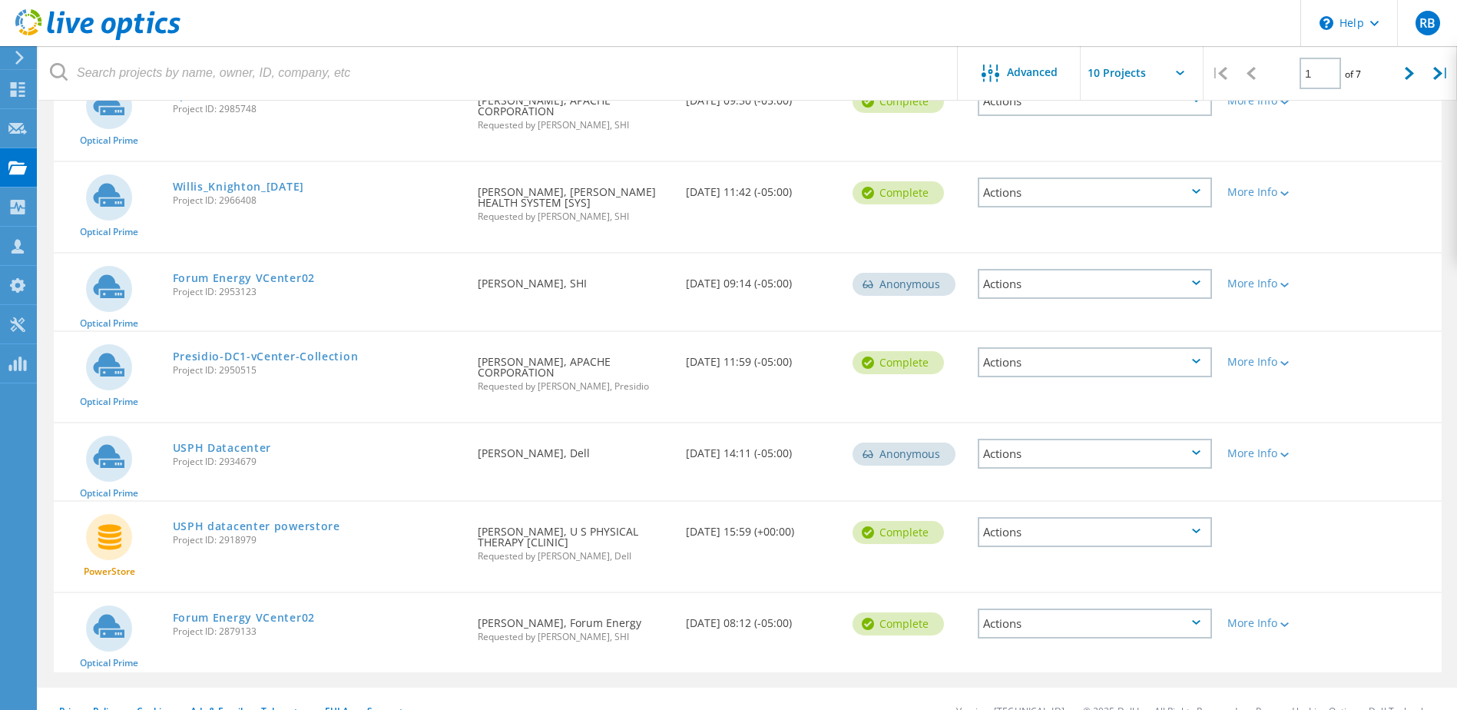
scroll to position [463, 0]
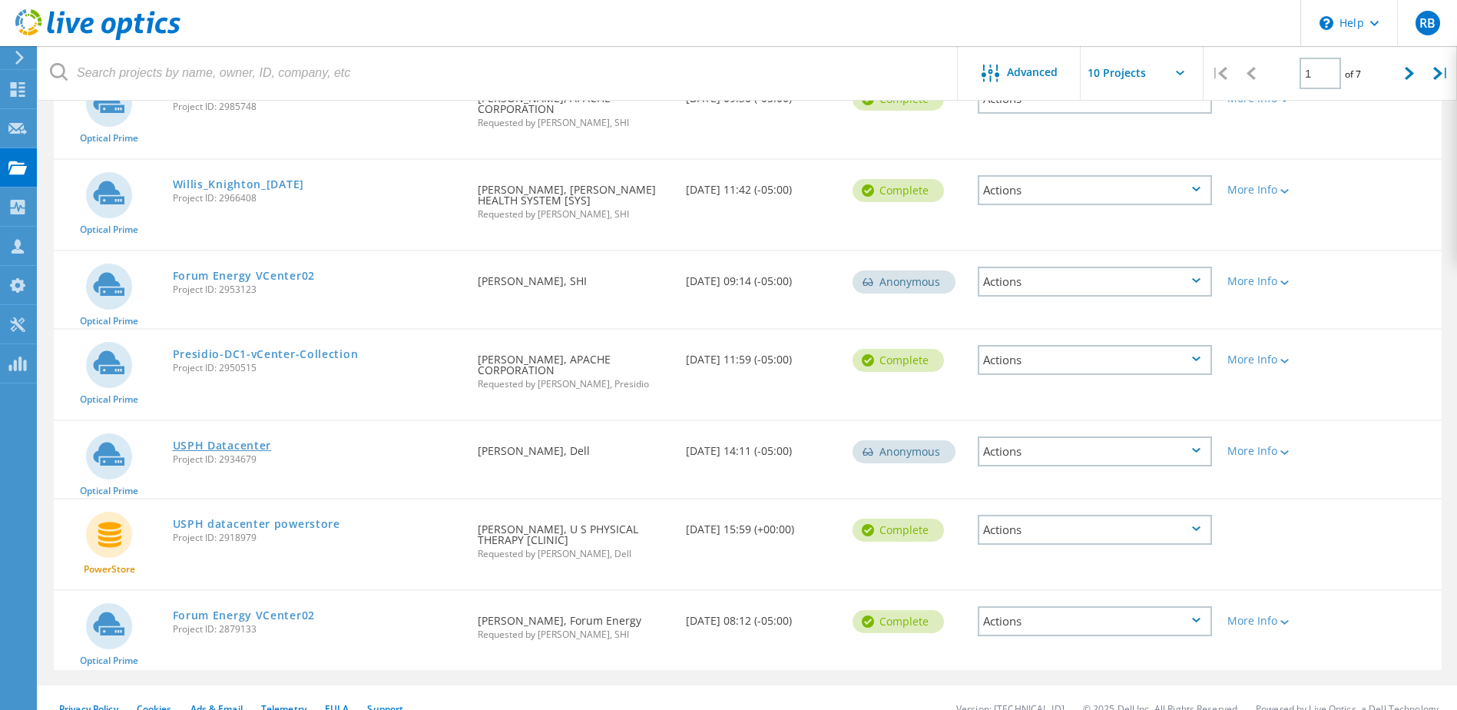
click at [243, 440] on link "USPH Datacenter" at bounding box center [222, 445] width 99 height 11
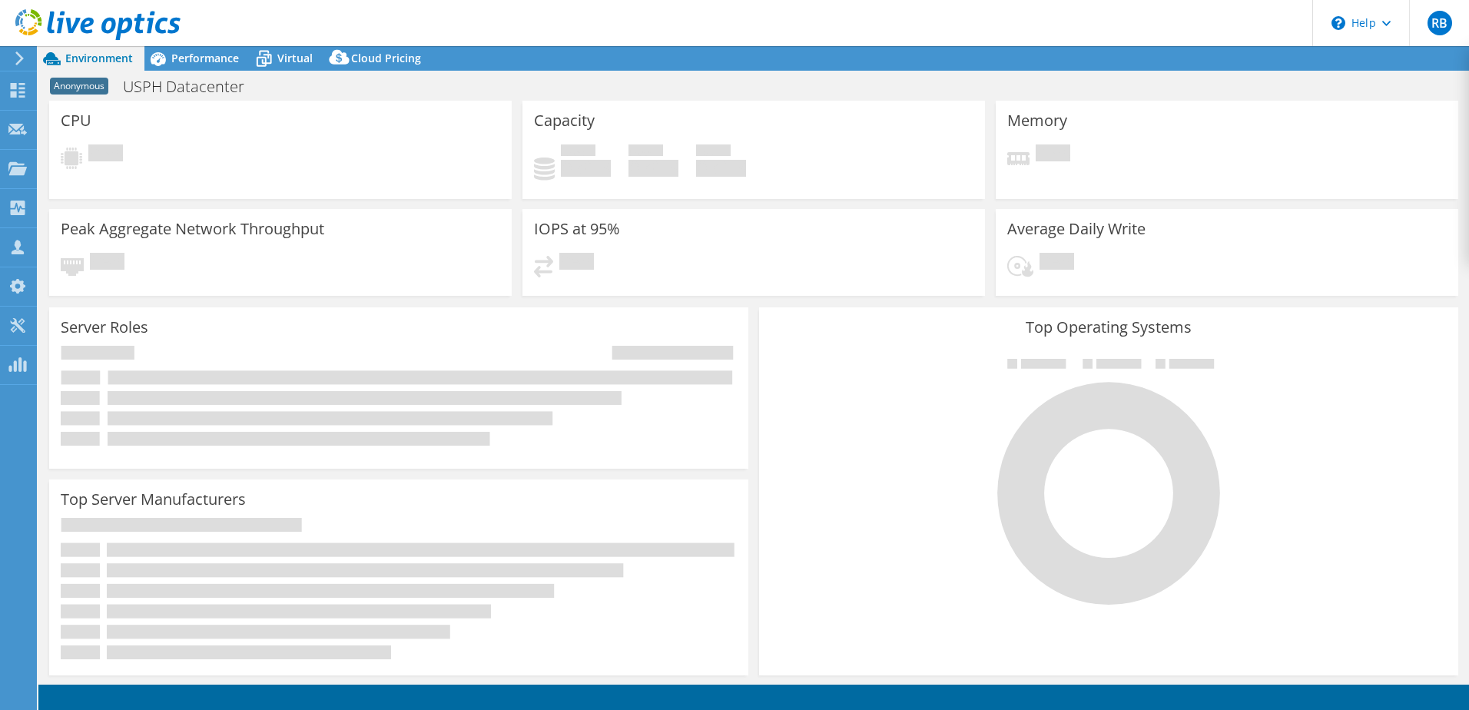
select select "USD"
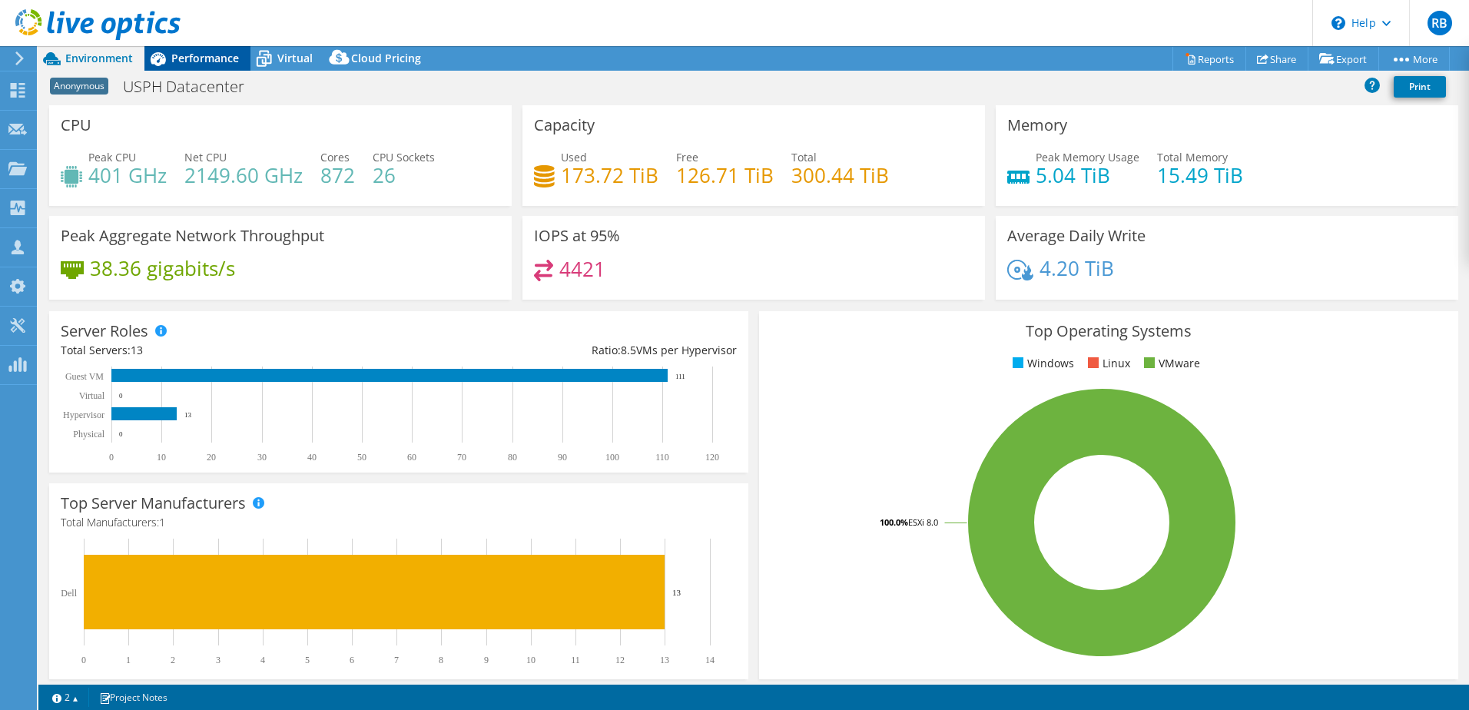
click at [201, 60] on span "Performance" at bounding box center [205, 58] width 68 height 15
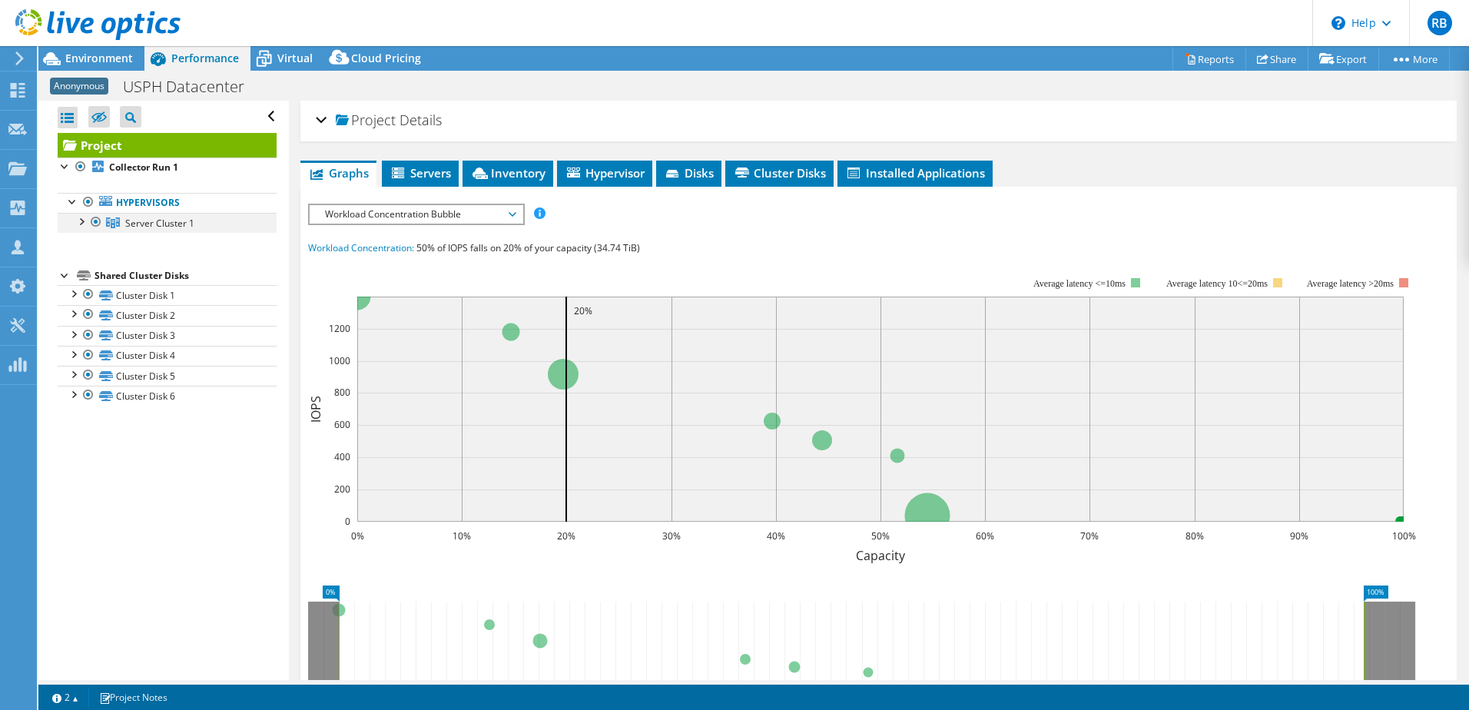
click at [79, 221] on div at bounding box center [80, 220] width 15 height 15
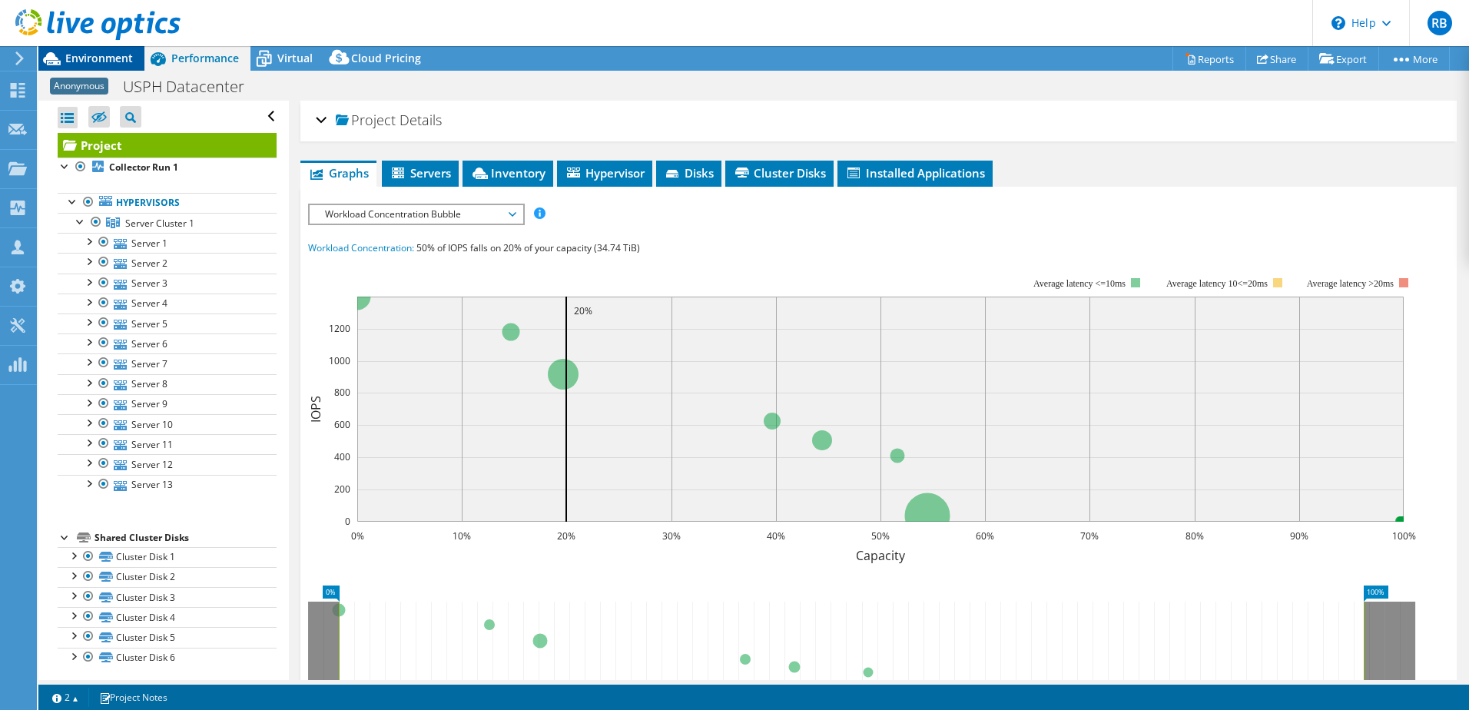
click at [107, 55] on span "Environment" at bounding box center [99, 58] width 68 height 15
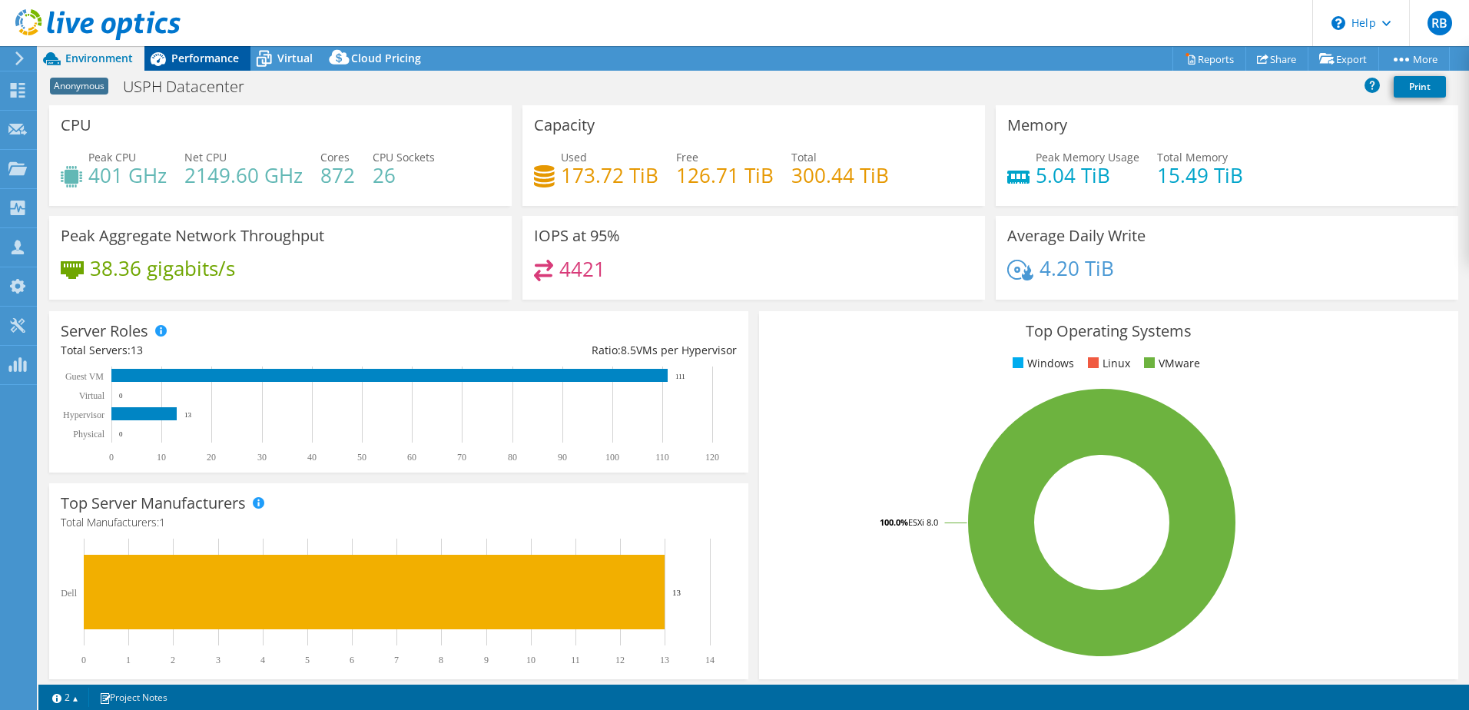
click at [207, 51] on span "Performance" at bounding box center [205, 58] width 68 height 15
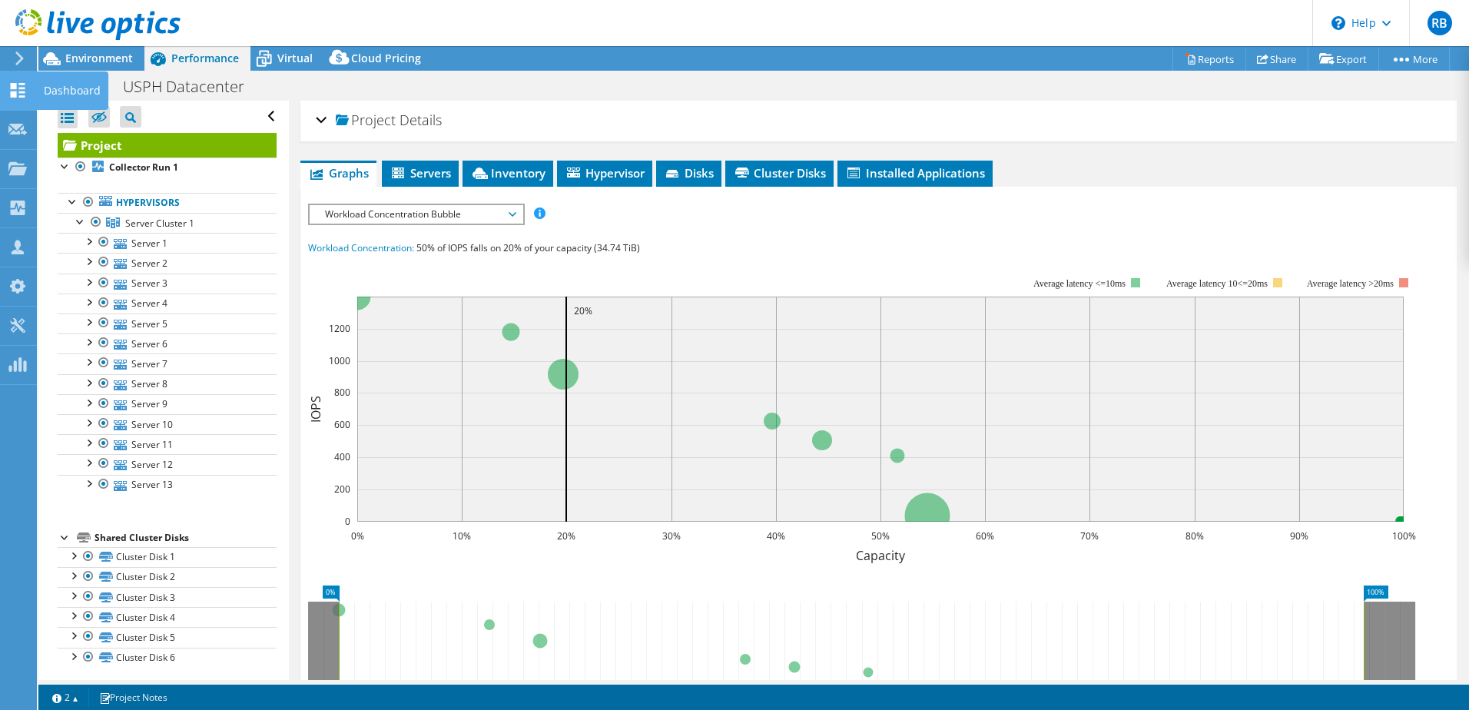
click at [54, 85] on div "Dashboard" at bounding box center [72, 90] width 72 height 38
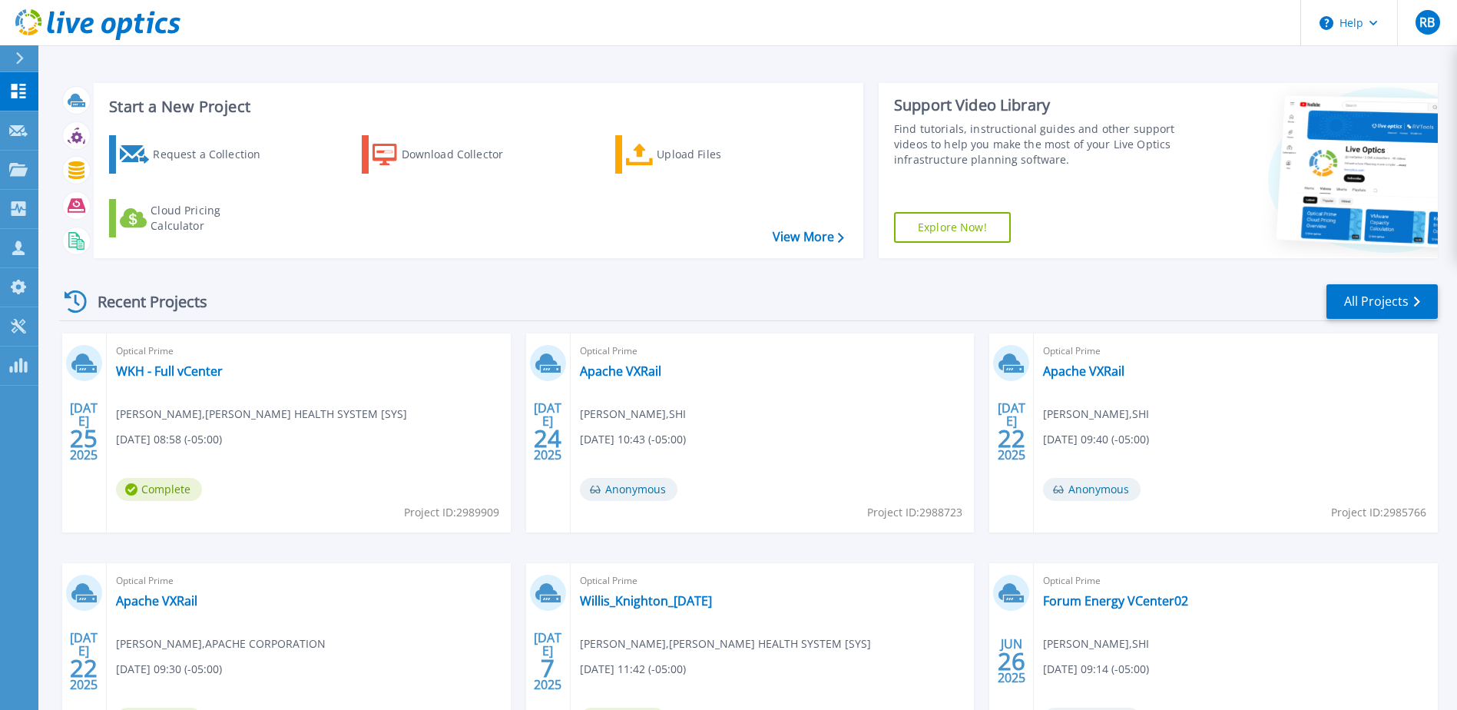
scroll to position [141, 0]
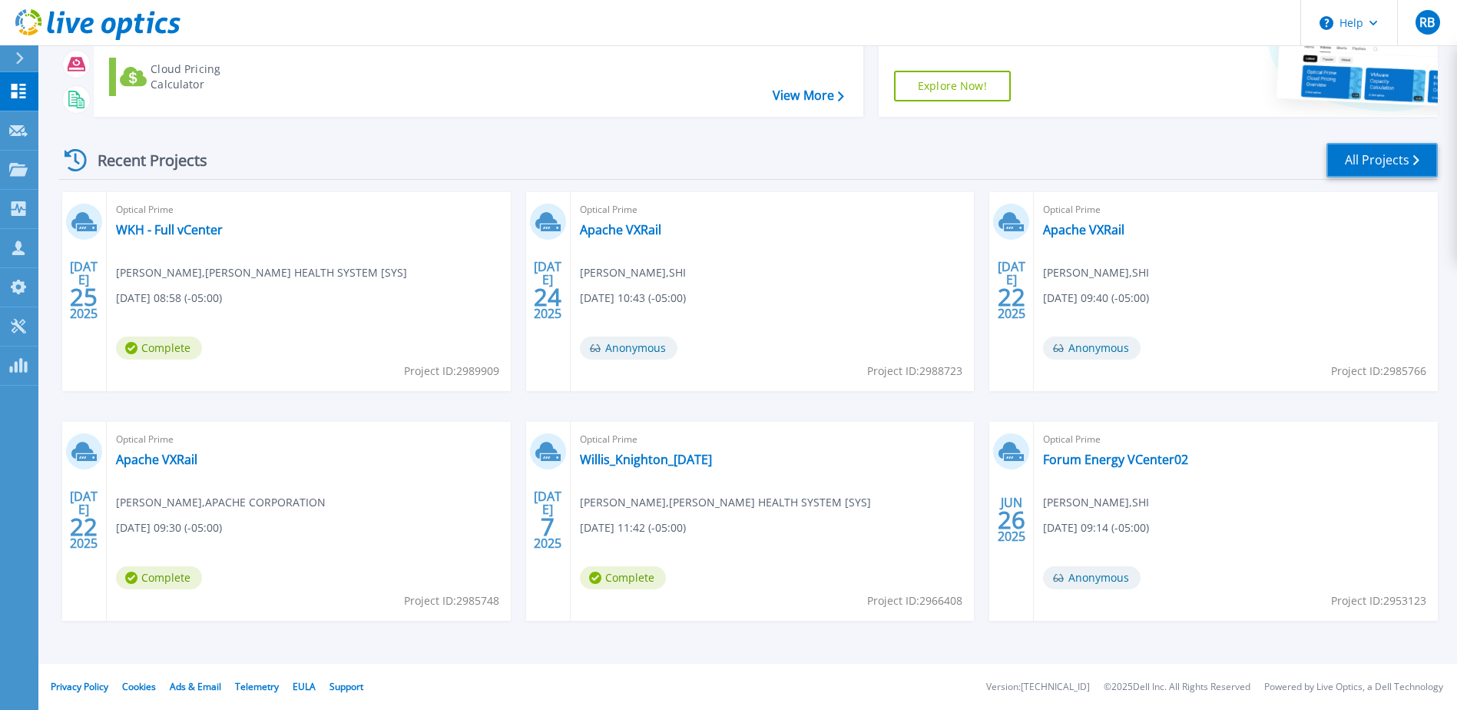
click at [1395, 154] on link "All Projects" at bounding box center [1382, 160] width 111 height 35
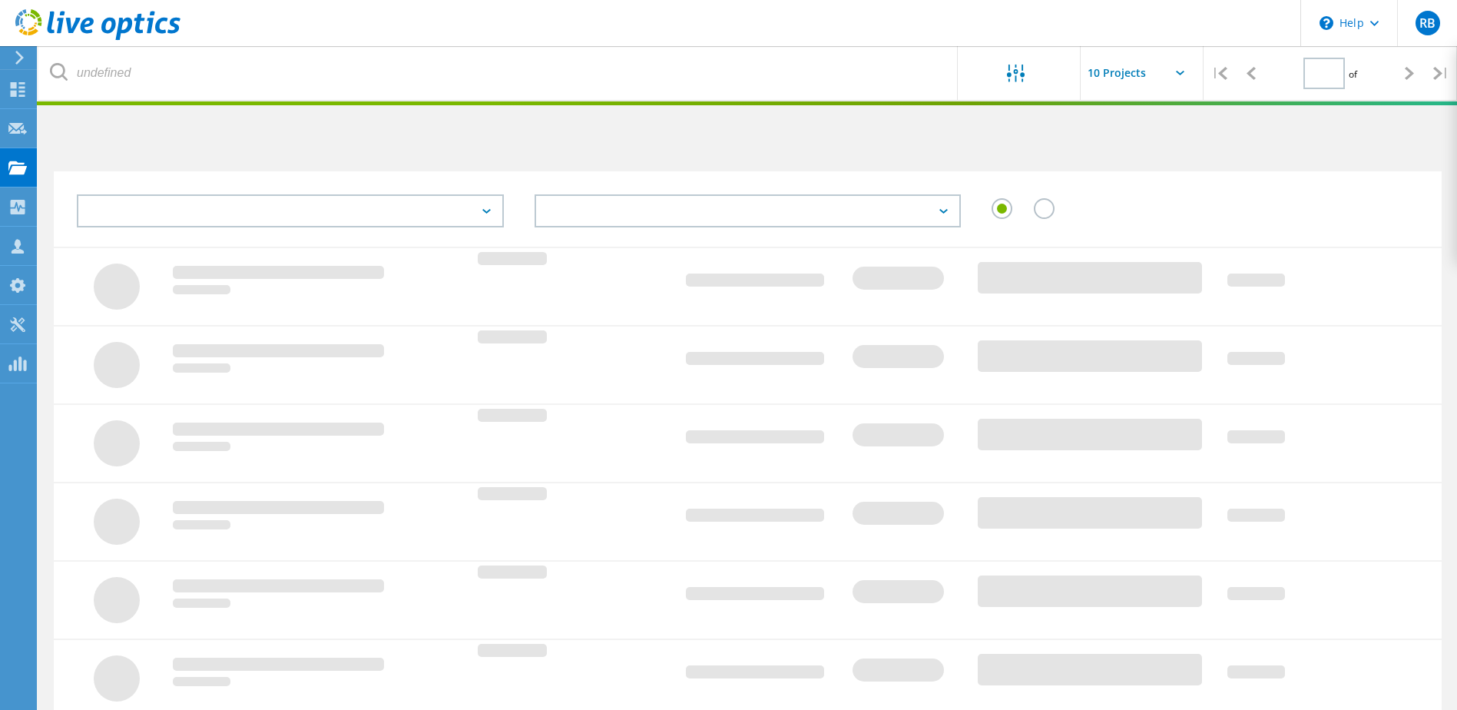
type input "1"
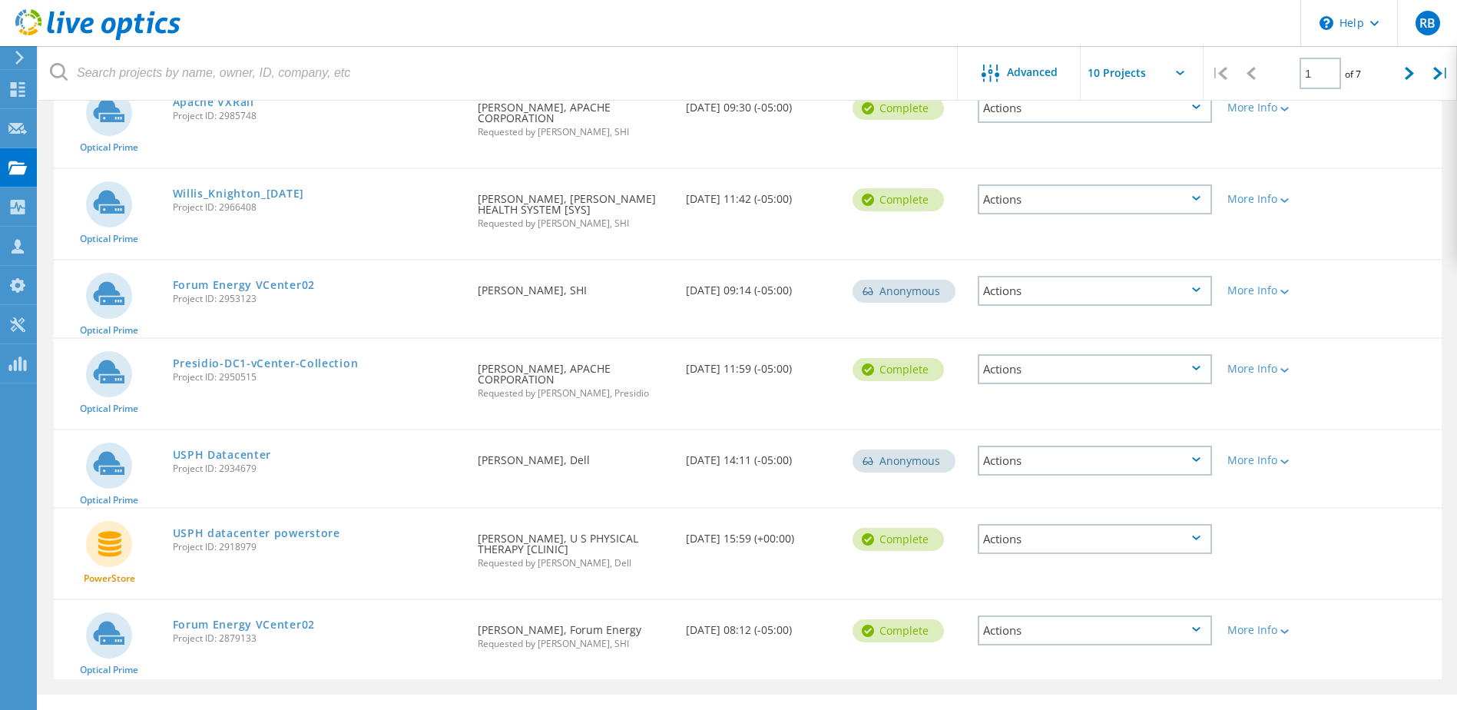
scroll to position [461, 0]
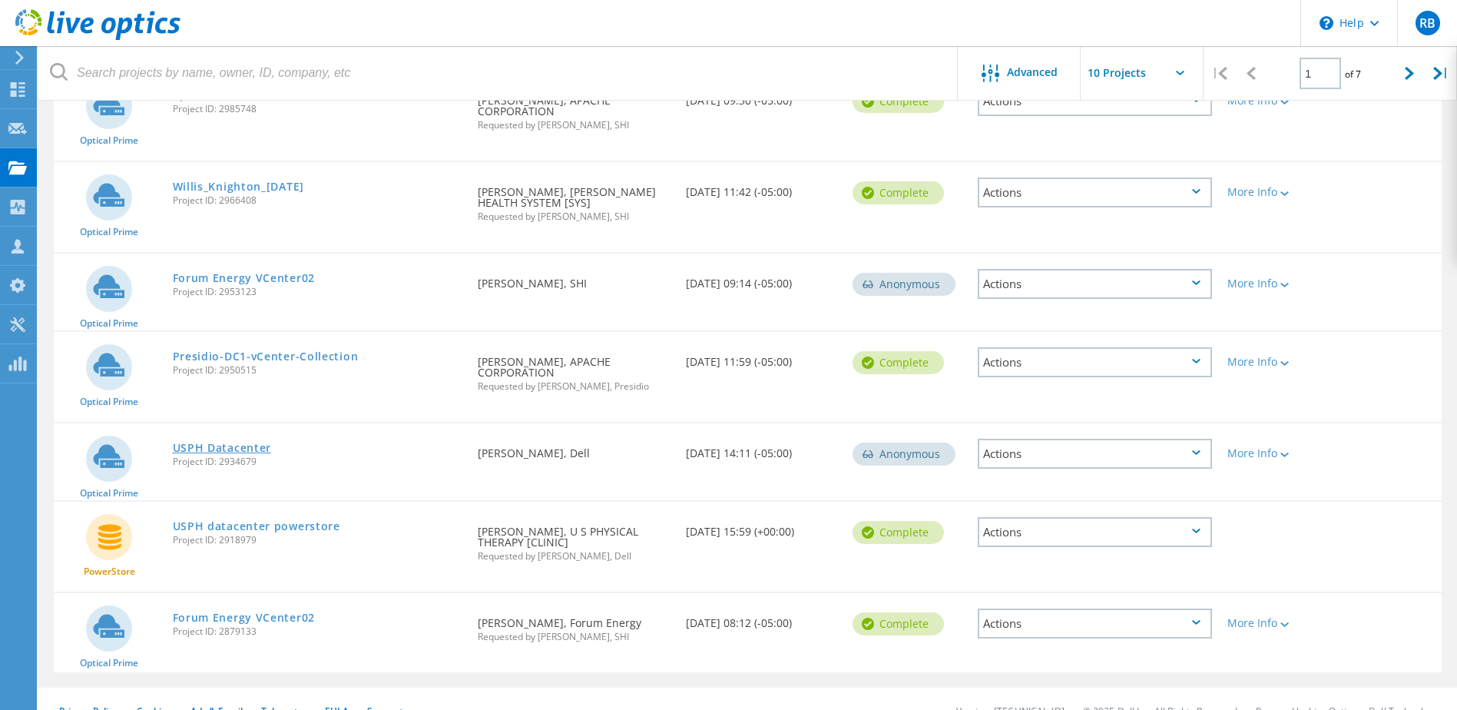
click at [221, 443] on link "USPH Datacenter" at bounding box center [222, 448] width 99 height 11
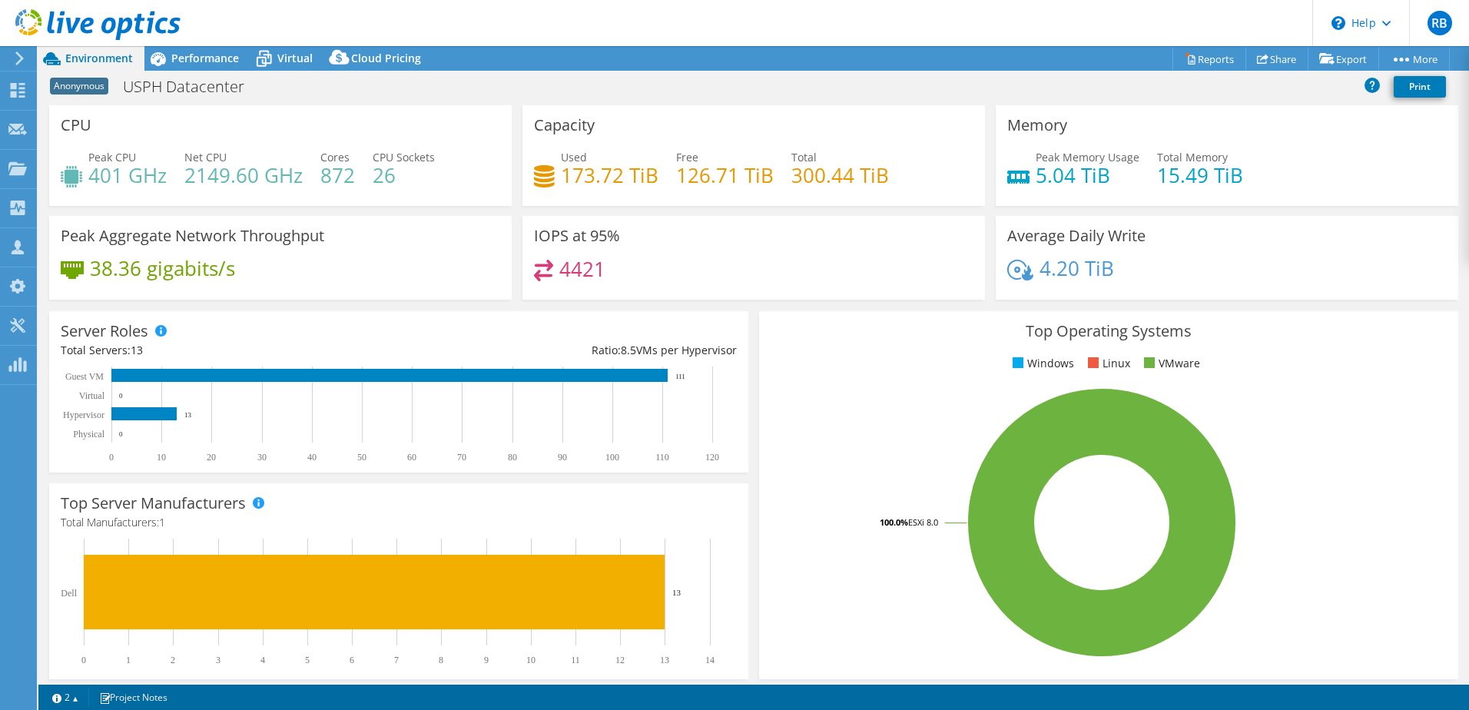
select select "USD"
click at [216, 51] on span "Performance" at bounding box center [205, 58] width 68 height 15
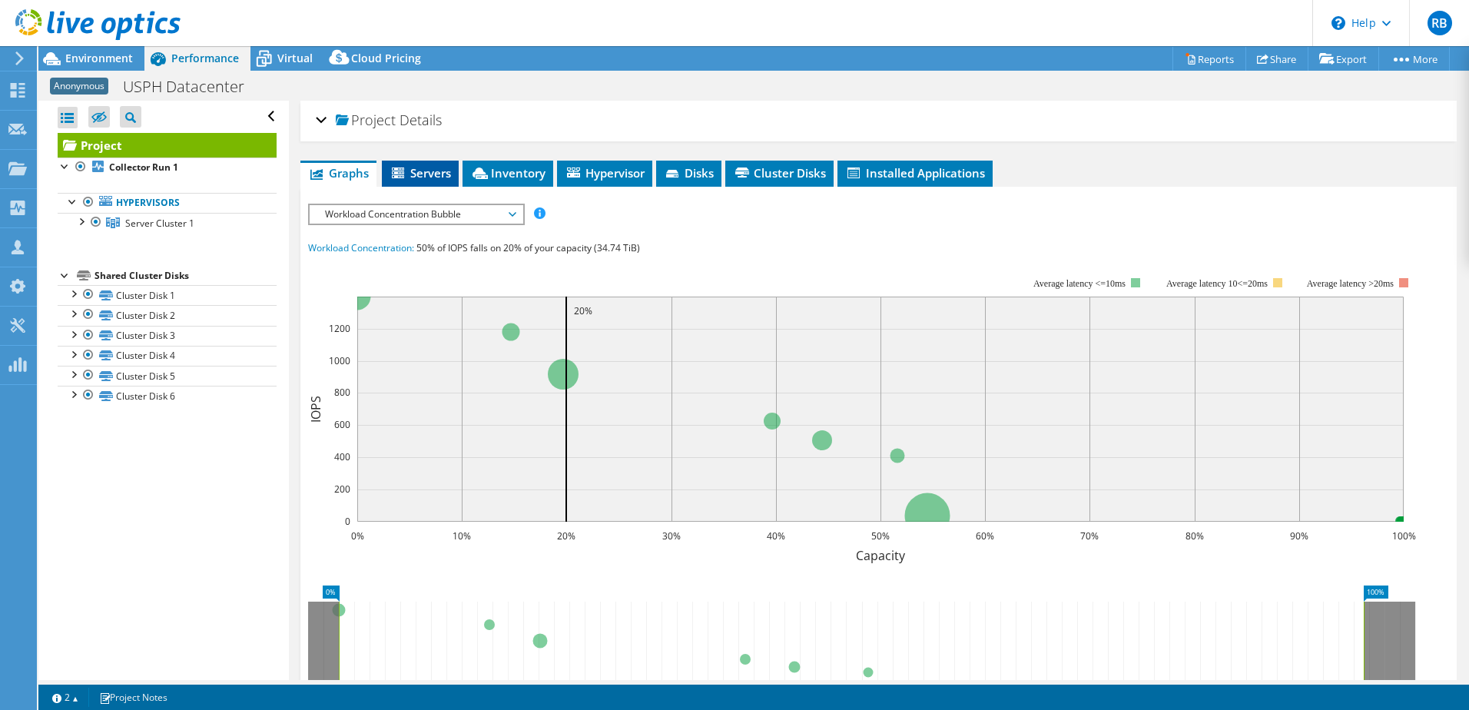
click at [426, 172] on span "Servers" at bounding box center [420, 172] width 61 height 15
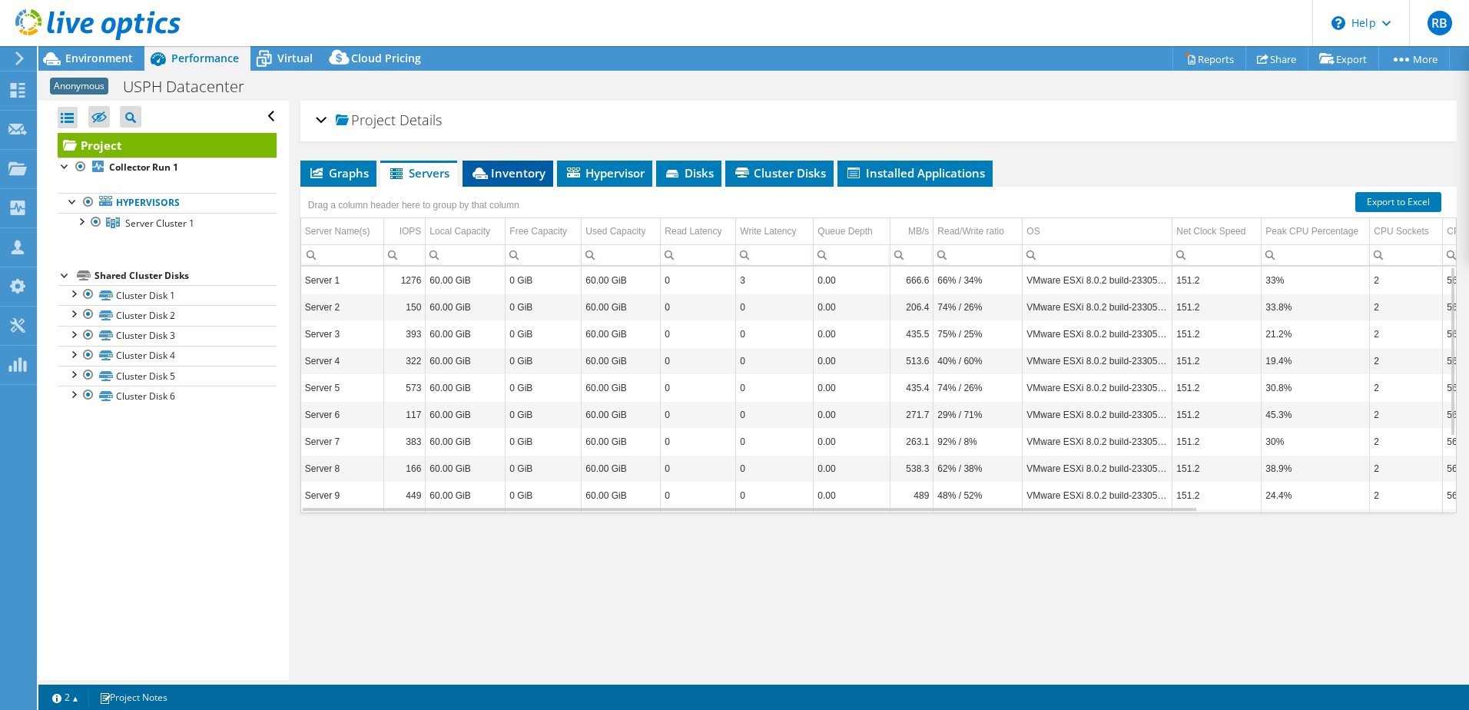
click at [512, 173] on span "Inventory" at bounding box center [507, 172] width 75 height 15
